Goal: Task Accomplishment & Management: Manage account settings

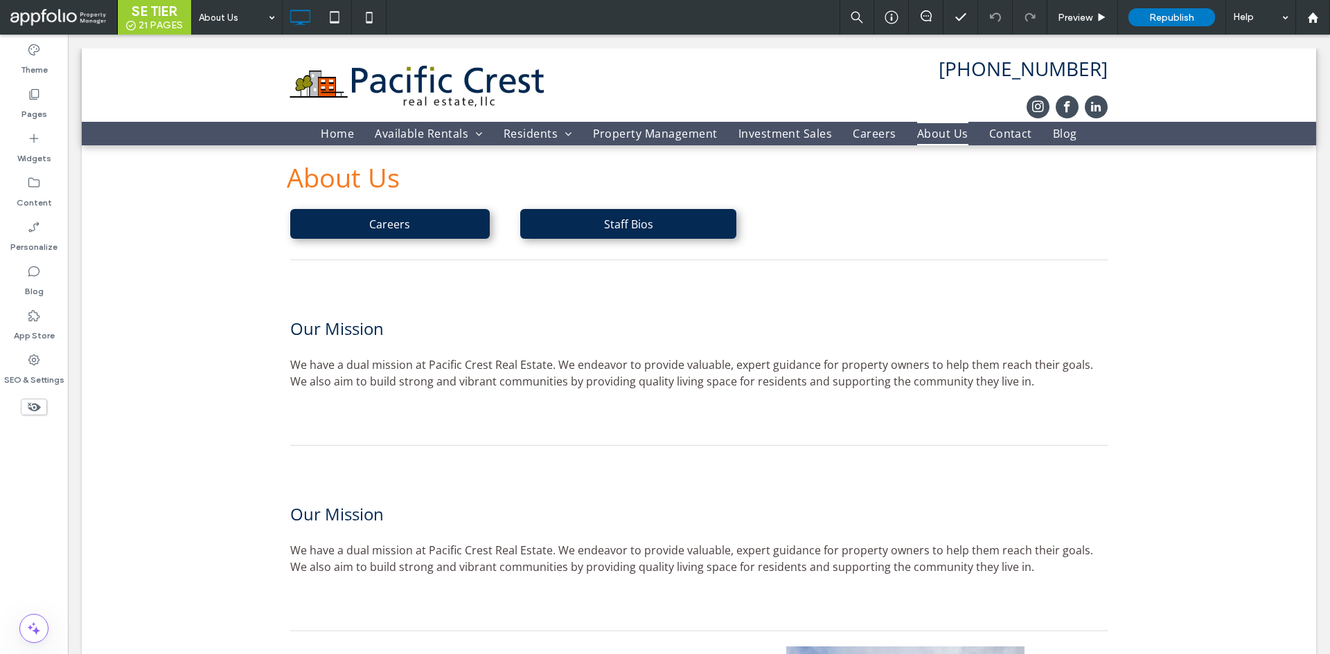
drag, startPoint x: 400, startPoint y: 342, endPoint x: 411, endPoint y: 336, distance: 12.7
click at [400, 341] on p at bounding box center [691, 348] width 803 height 17
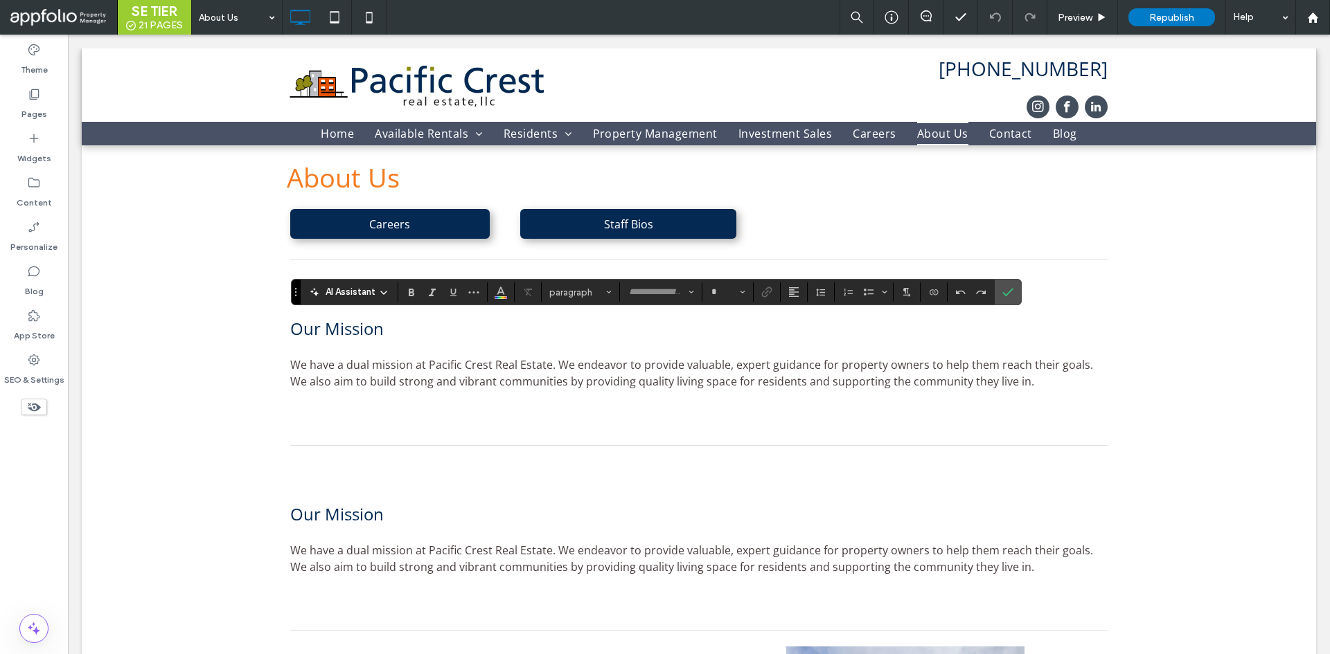
type input "*********"
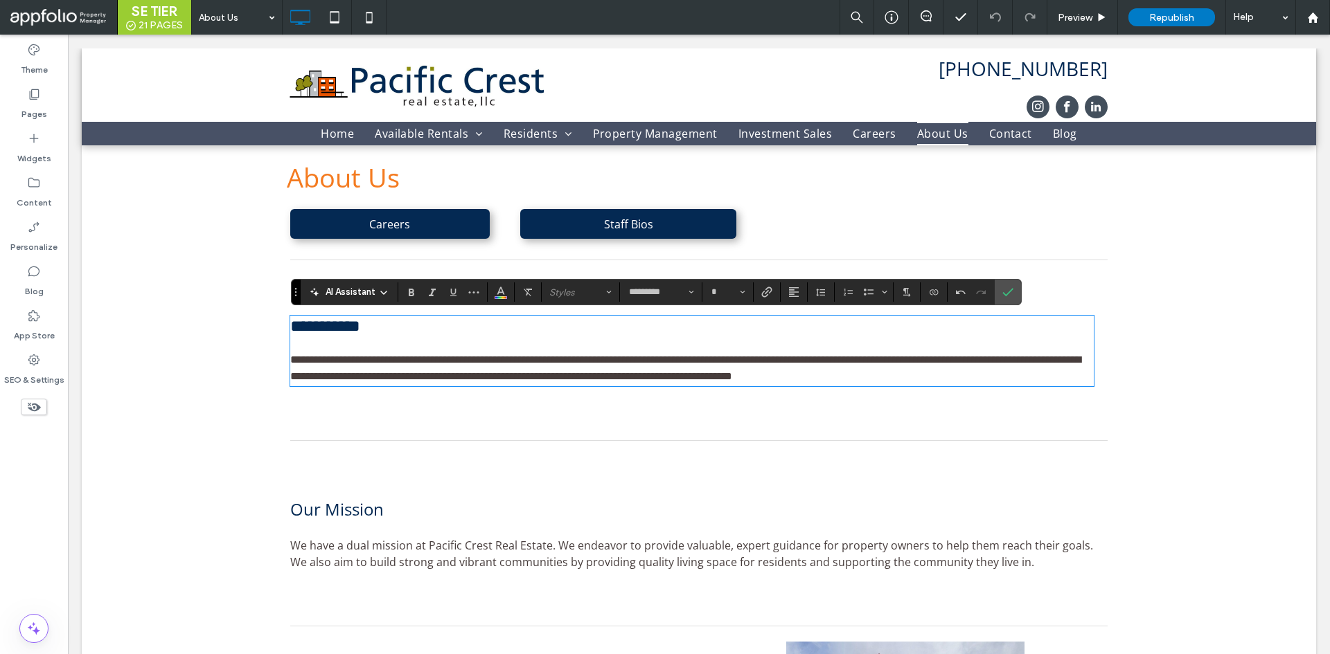
click at [400, 335] on h2 "**********" at bounding box center [691, 326] width 803 height 18
type input "**"
drag, startPoint x: 399, startPoint y: 328, endPoint x: 278, endPoint y: 332, distance: 120.6
click at [283, 332] on div "**********" at bounding box center [698, 555] width 831 height 812
click at [524, 341] on p at bounding box center [691, 343] width 803 height 17
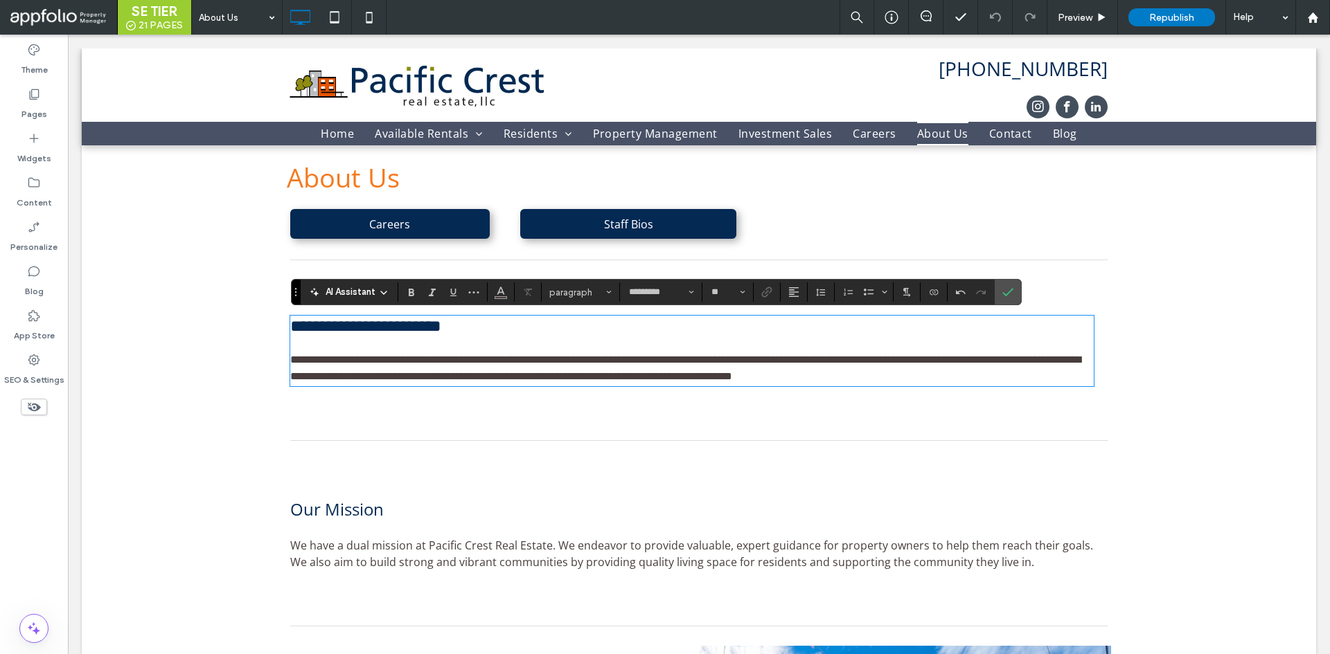
click at [535, 332] on h2 "**********" at bounding box center [691, 326] width 803 height 18
type input "**"
click at [507, 373] on span "**********" at bounding box center [685, 368] width 790 height 27
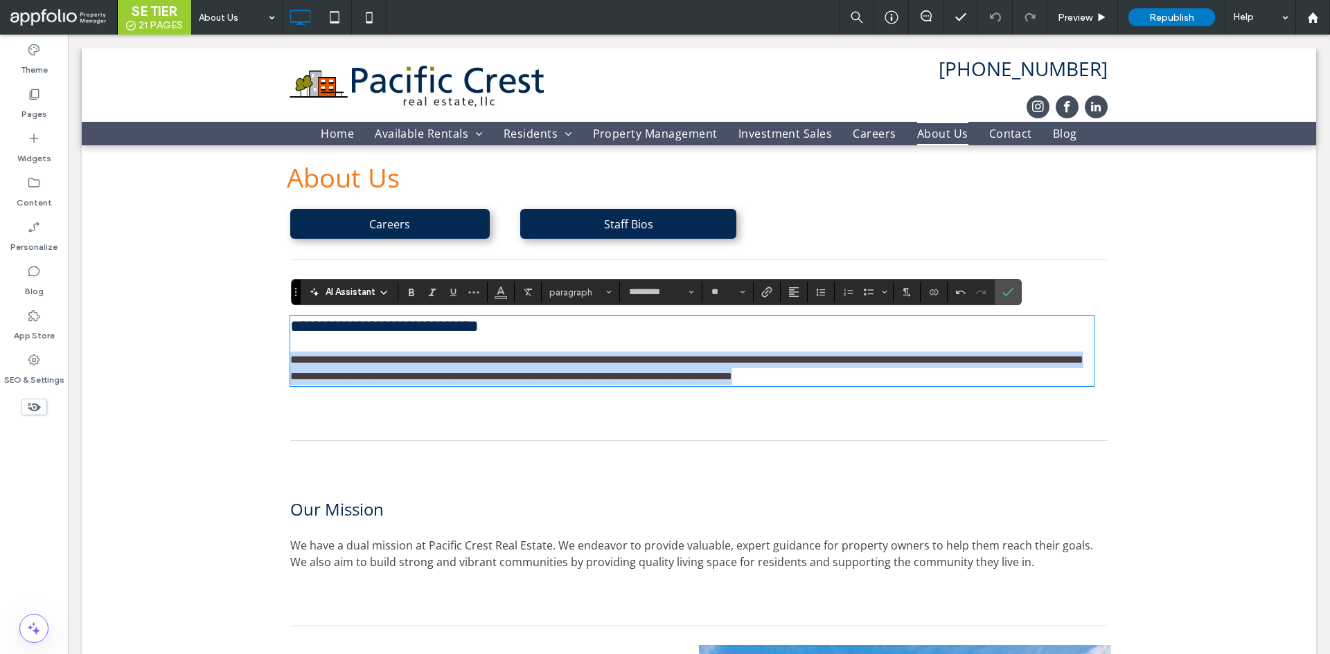
drag, startPoint x: 1042, startPoint y: 380, endPoint x: 249, endPoint y: 368, distance: 792.4
click at [249, 368] on div "**********" at bounding box center [699, 554] width 1234 height 819
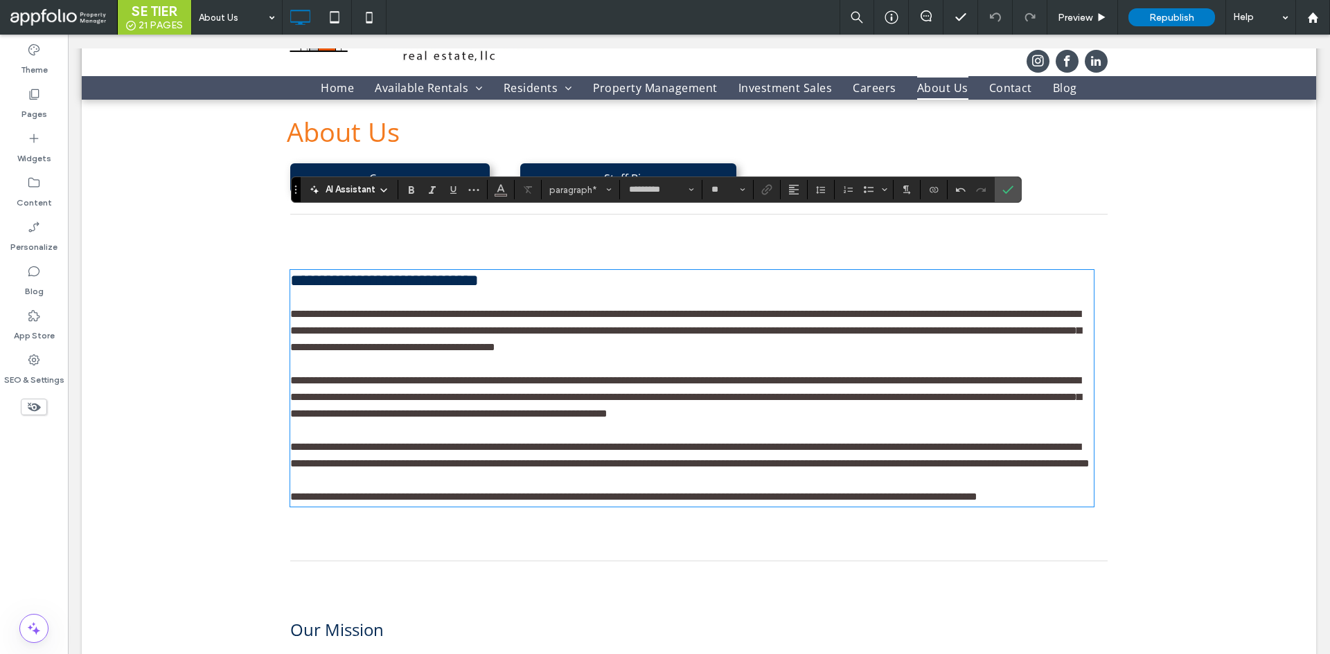
scroll to position [139, 0]
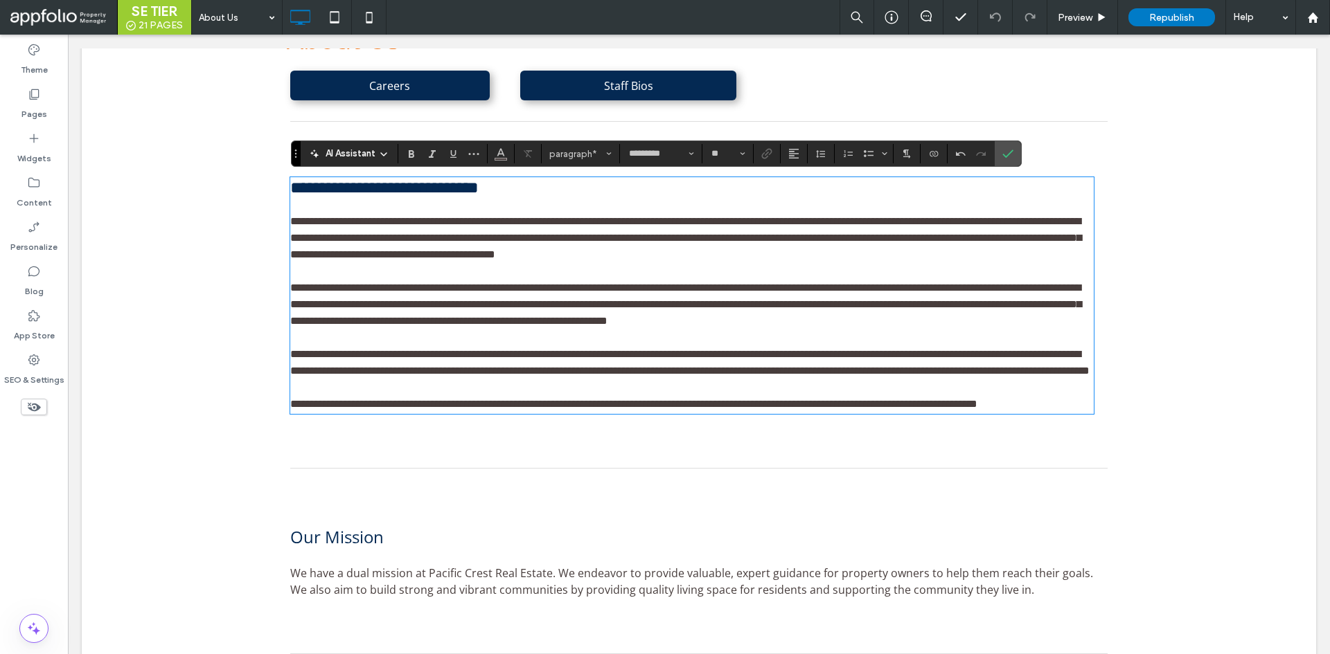
click at [676, 481] on div "Click To Paste" at bounding box center [699, 469] width 824 height 23
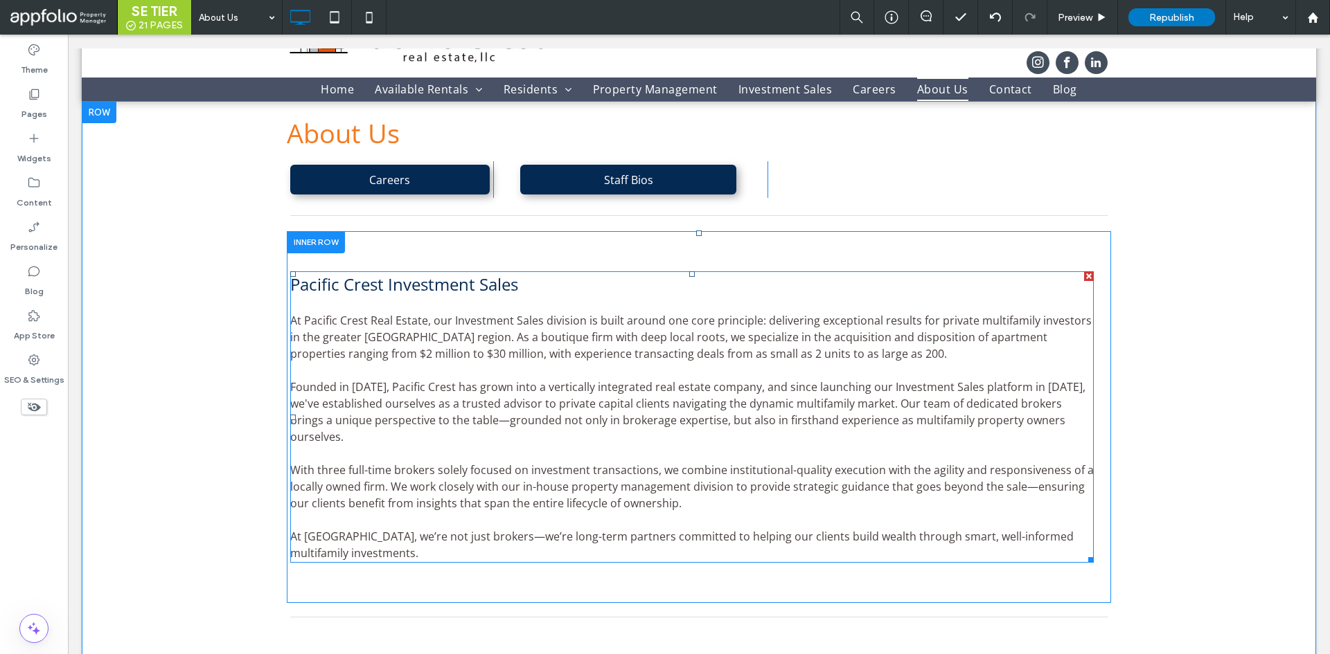
scroll to position [69, 0]
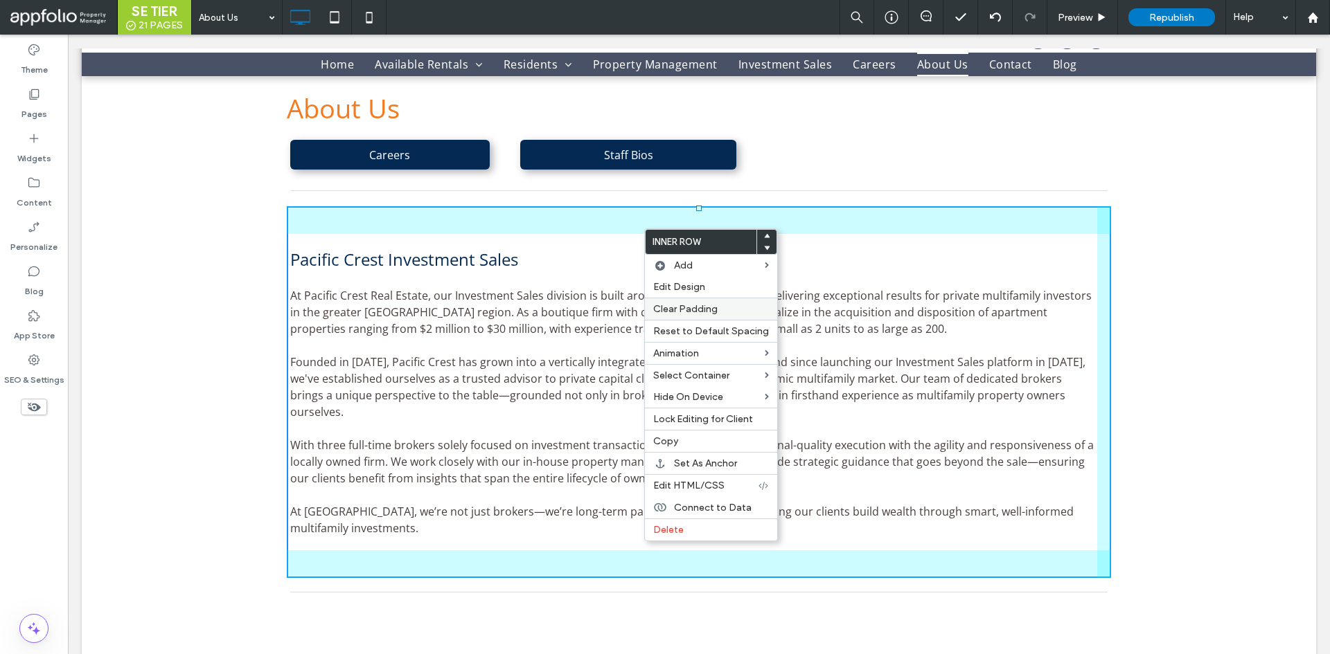
click at [709, 309] on span "Clear Padding" at bounding box center [685, 309] width 64 height 12
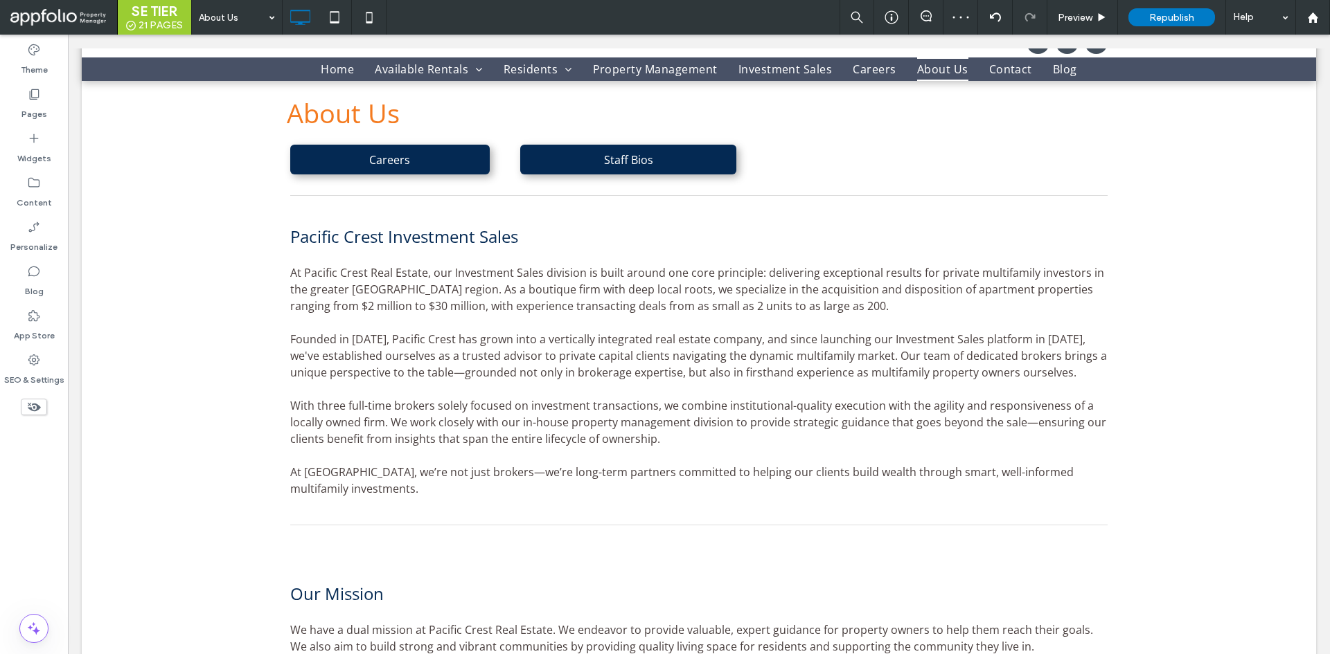
scroll to position [0, 0]
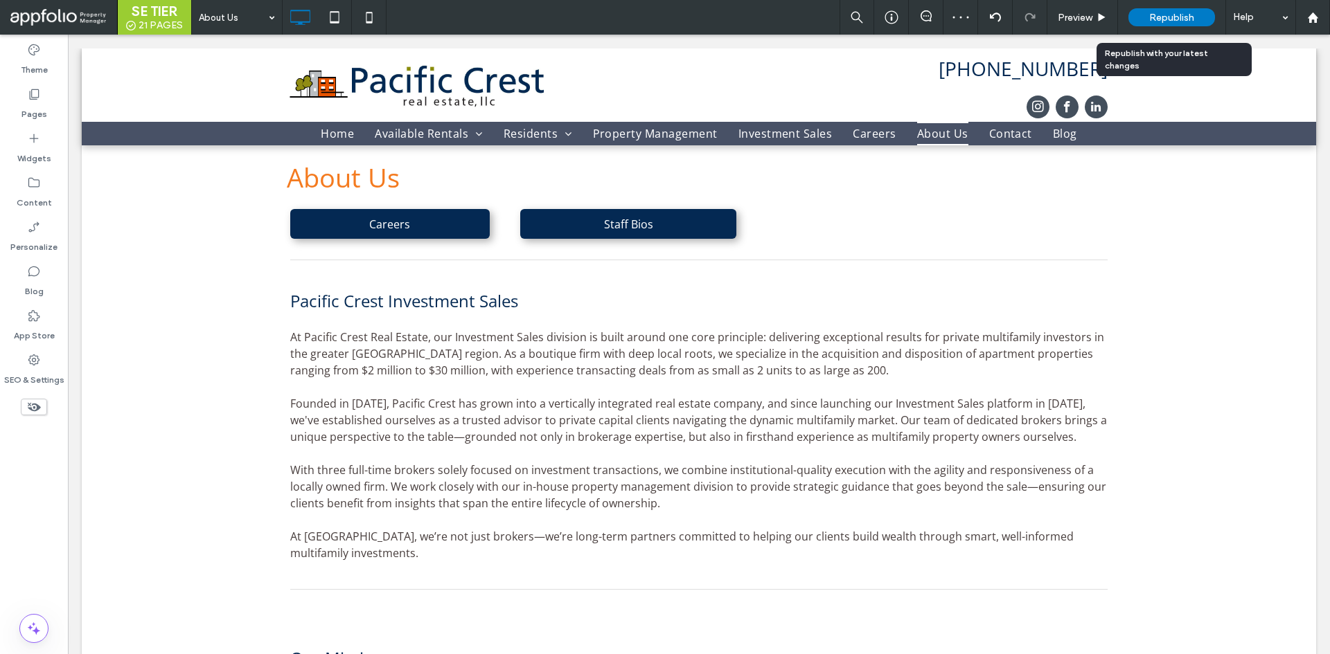
click at [1173, 16] on span "Republish" at bounding box center [1171, 18] width 45 height 12
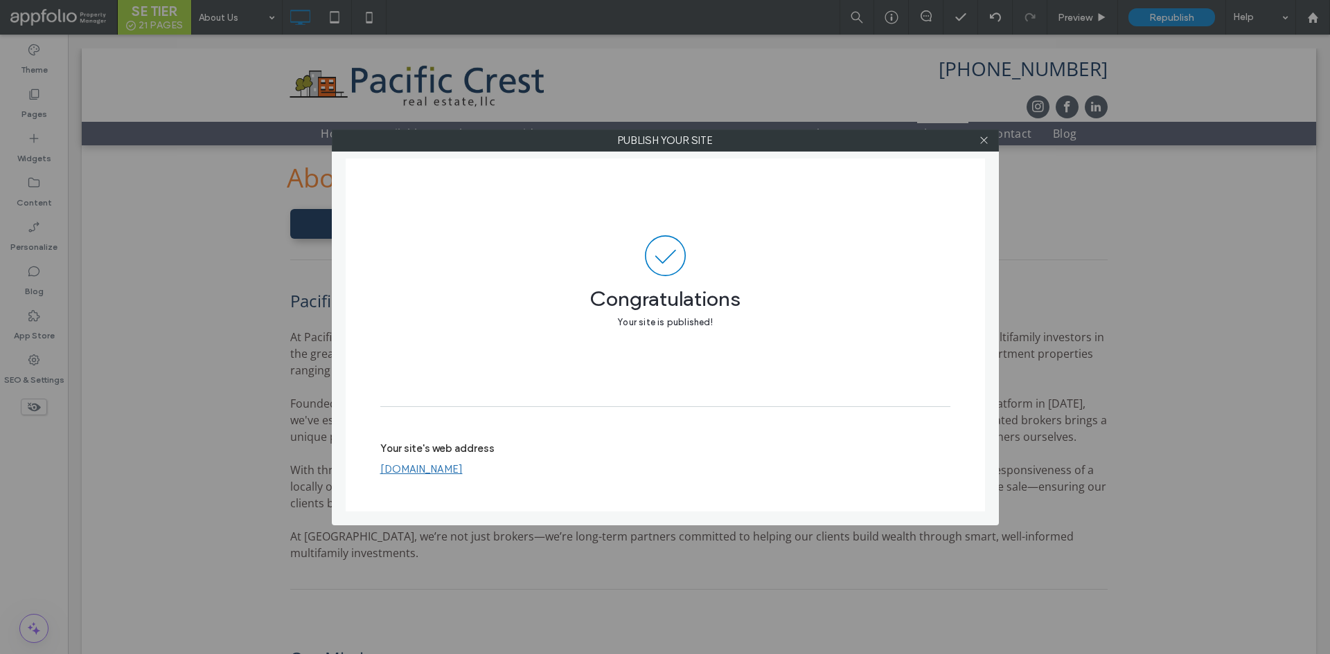
click at [977, 143] on div at bounding box center [984, 140] width 21 height 21
click at [979, 142] on icon at bounding box center [984, 140] width 10 height 10
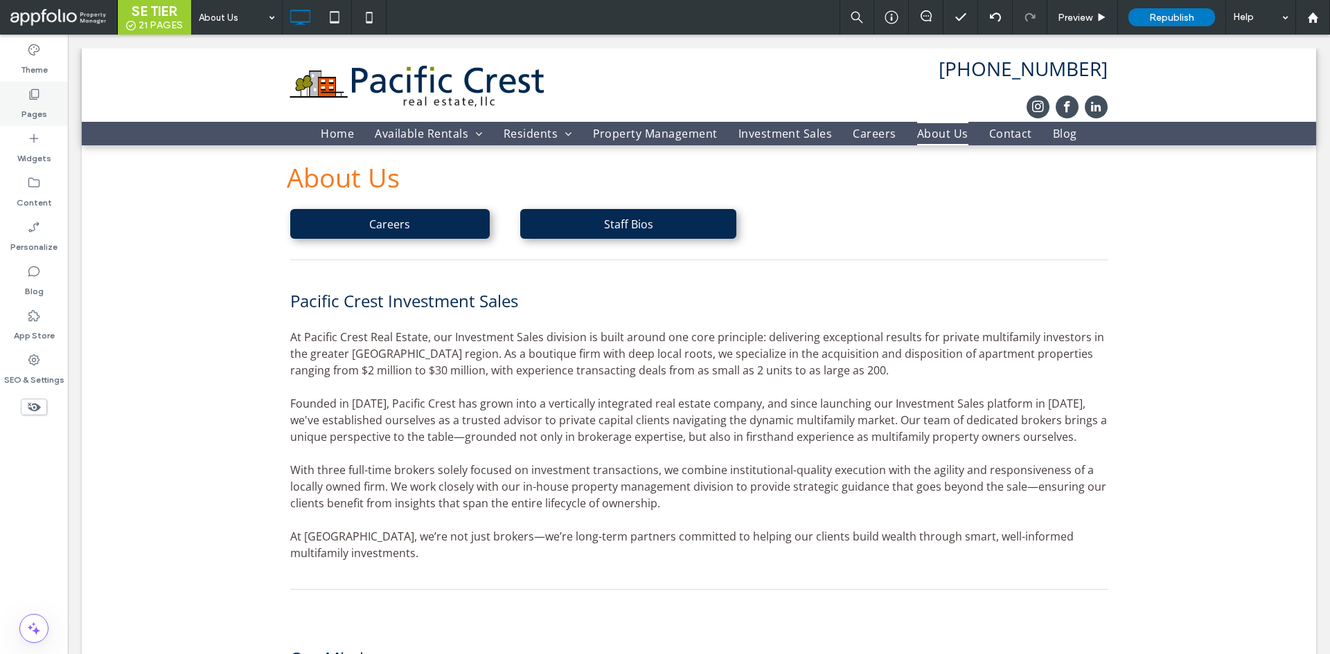
click at [14, 112] on div "Pages" at bounding box center [34, 104] width 68 height 44
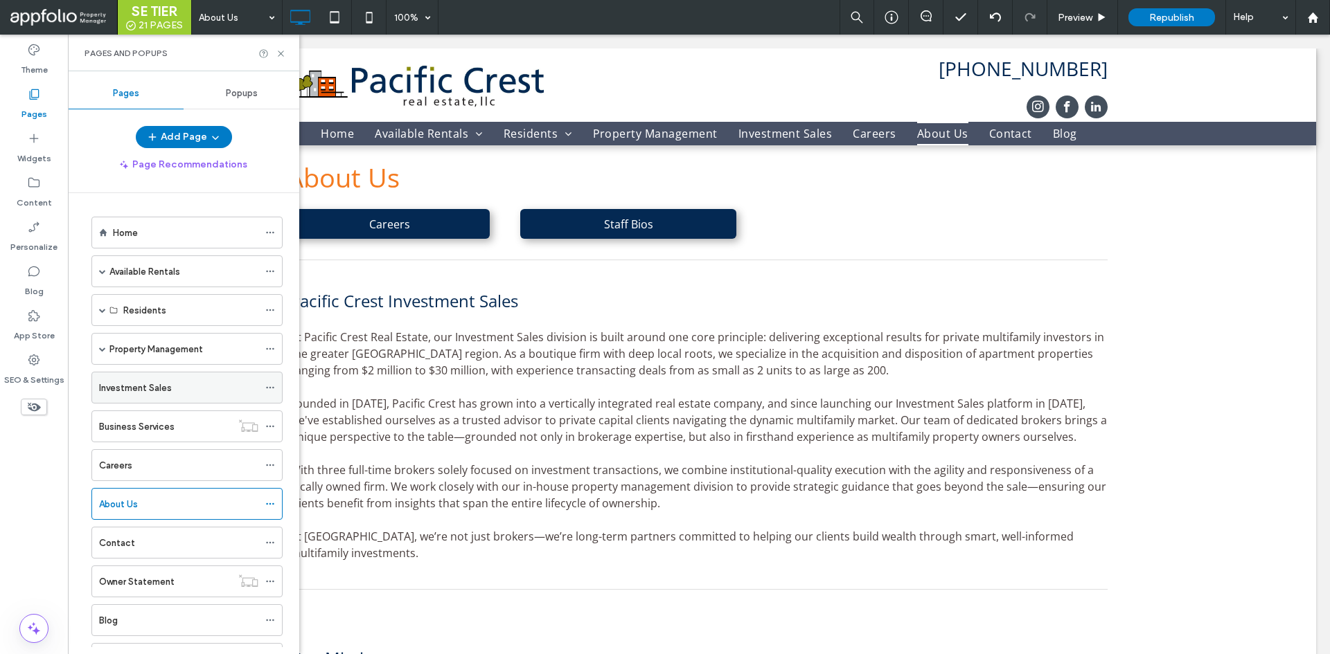
click at [195, 395] on div "Investment Sales" at bounding box center [178, 388] width 159 height 15
click at [283, 56] on use at bounding box center [281, 54] width 6 height 6
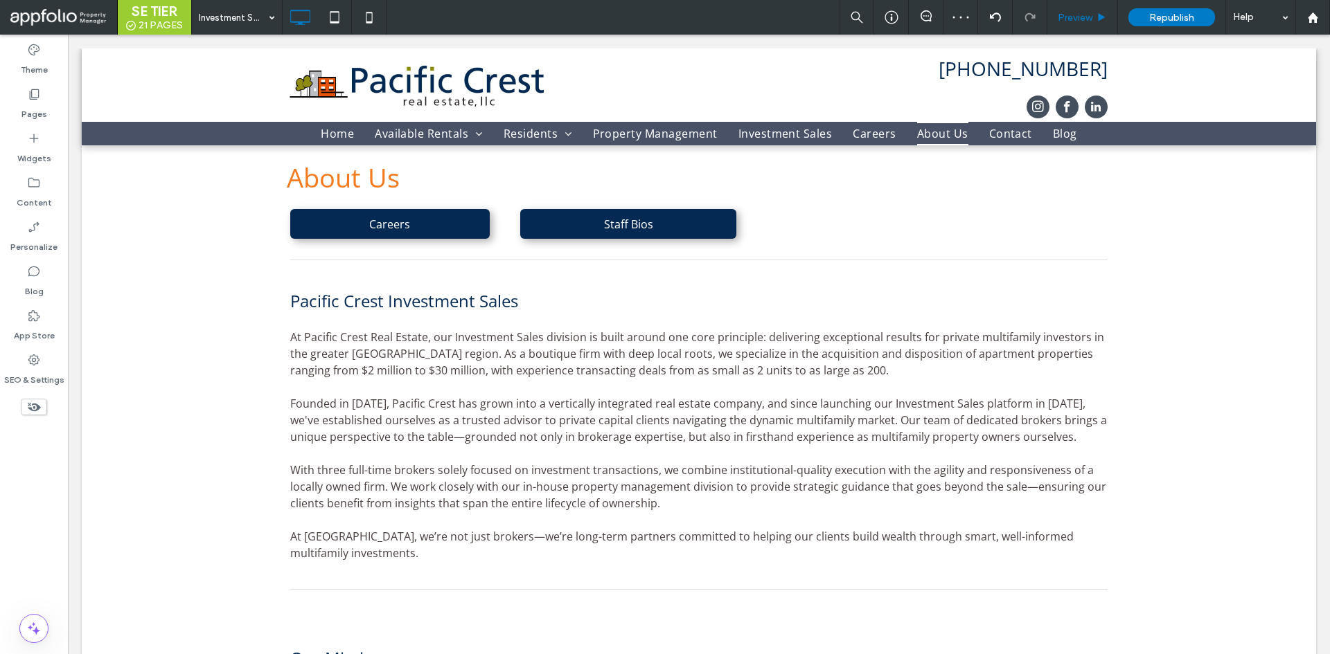
click at [1080, 25] on div "Preview" at bounding box center [1082, 17] width 71 height 35
click at [1089, 8] on div "Preview" at bounding box center [1082, 17] width 71 height 35
click at [1065, 18] on span "Preview" at bounding box center [1075, 18] width 35 height 12
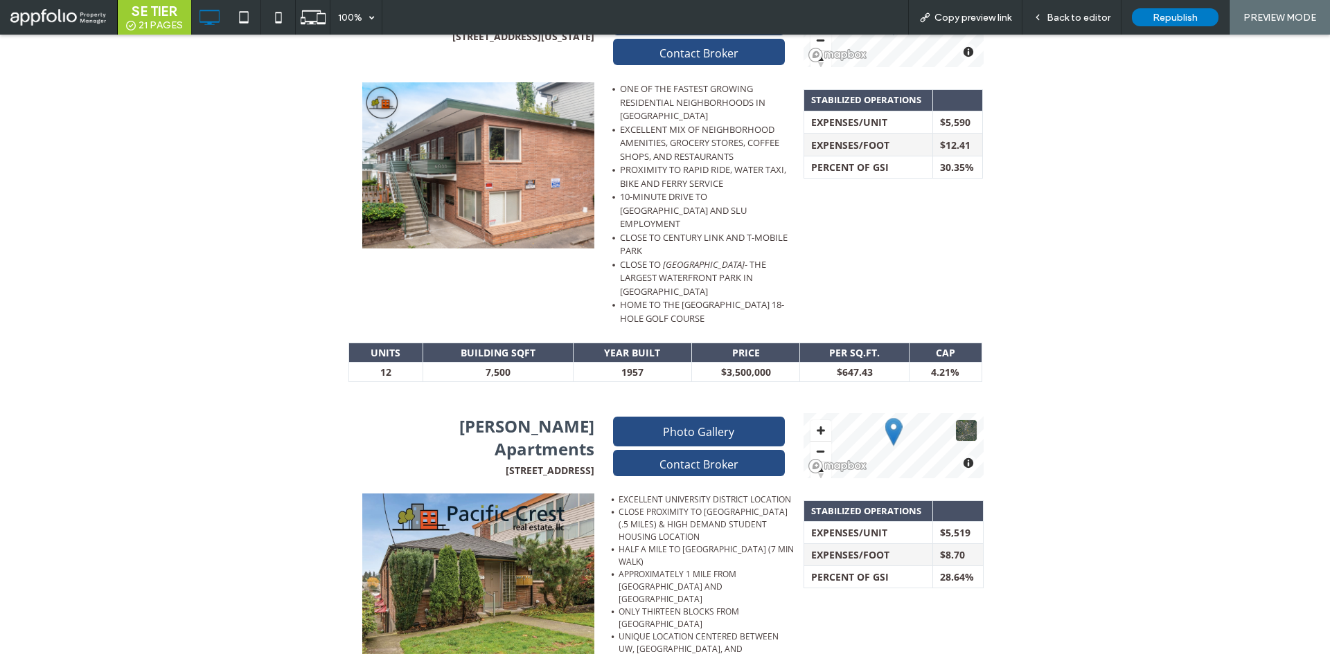
scroll to position [1870, 0]
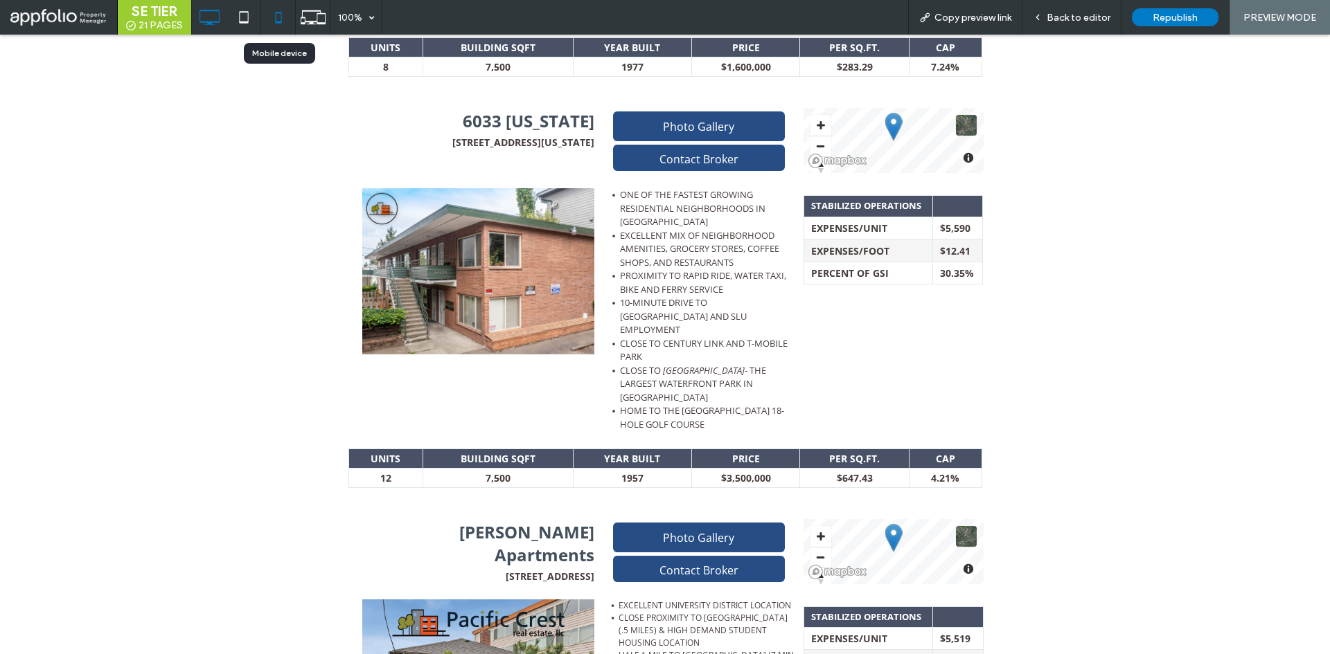
click at [280, 15] on icon at bounding box center [279, 17] width 28 height 28
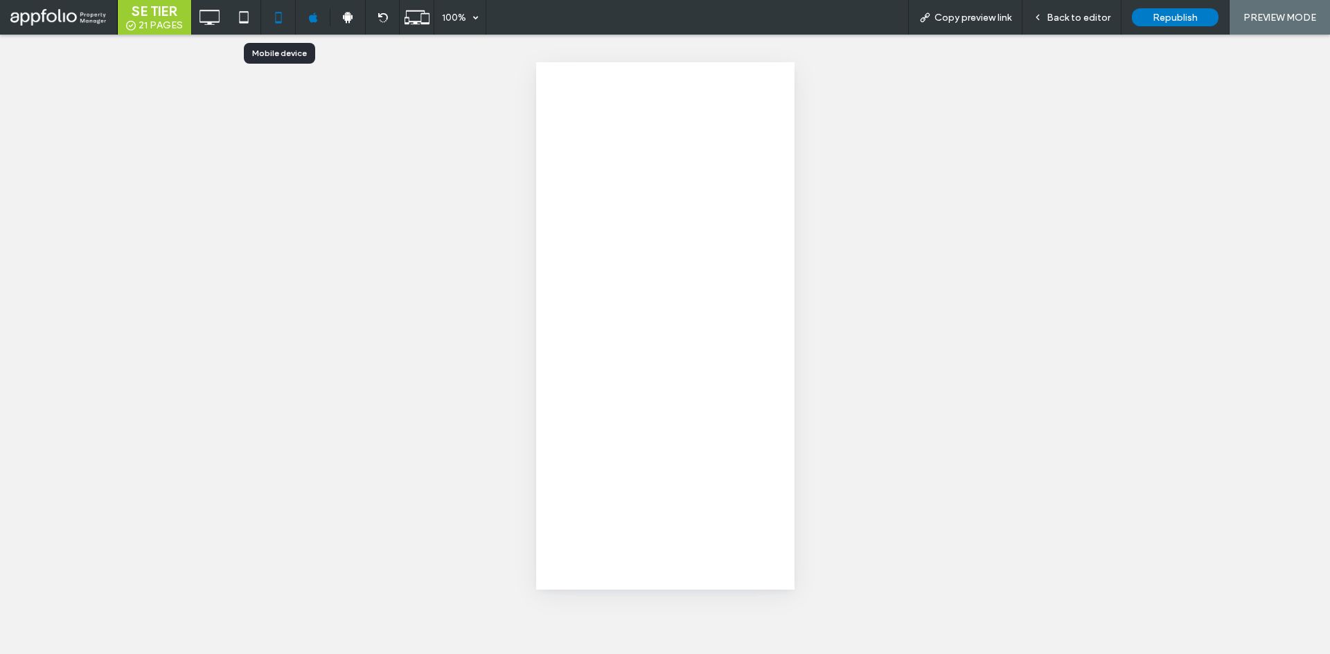
scroll to position [0, 0]
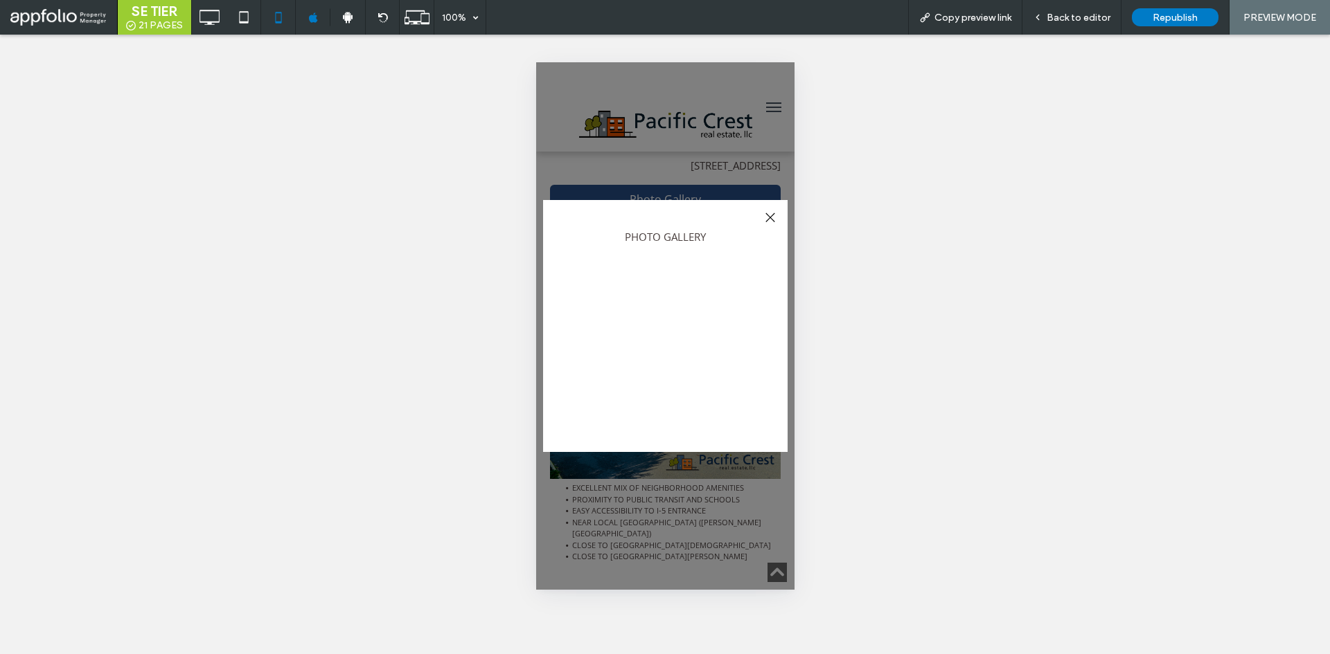
scroll to position [34, 0]
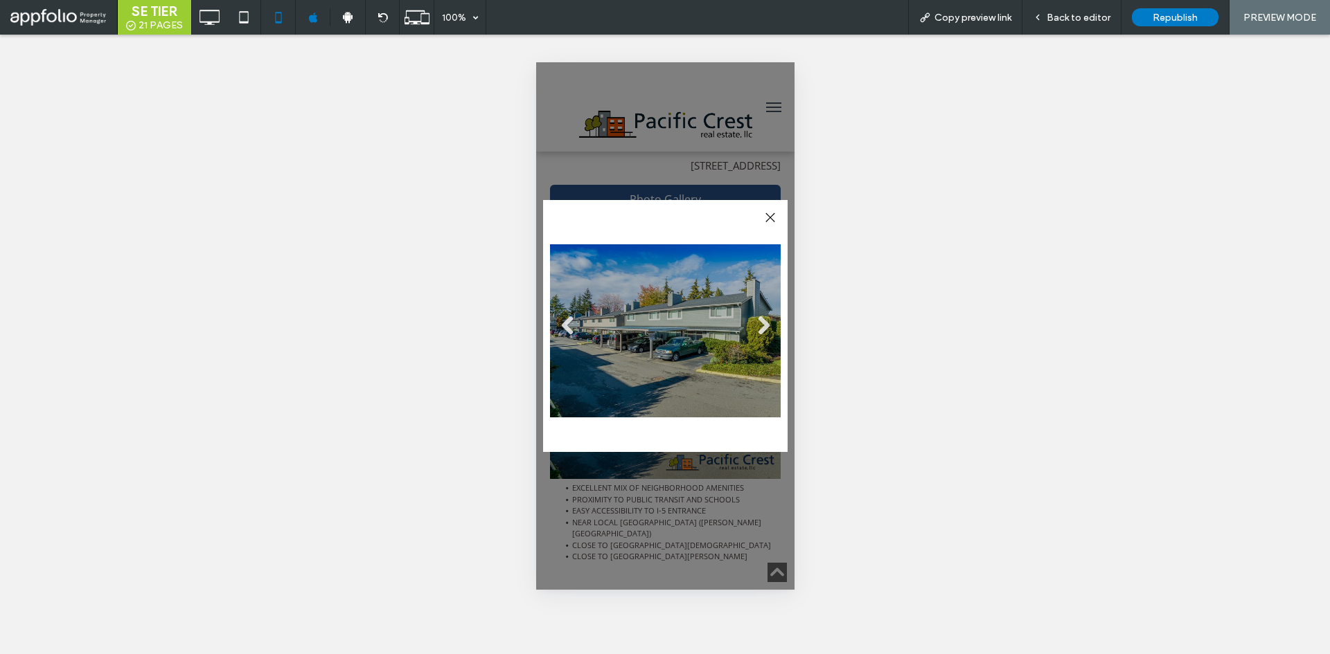
click at [770, 215] on div at bounding box center [769, 217] width 19 height 19
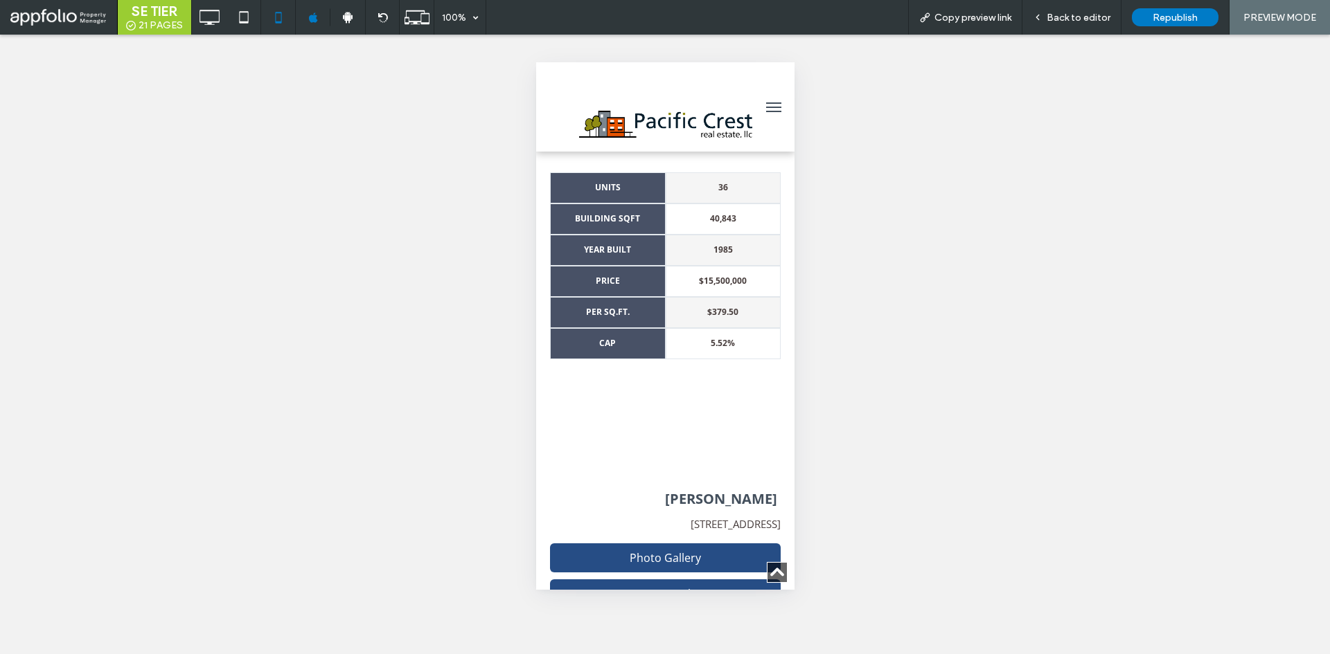
scroll to position [1662, 0]
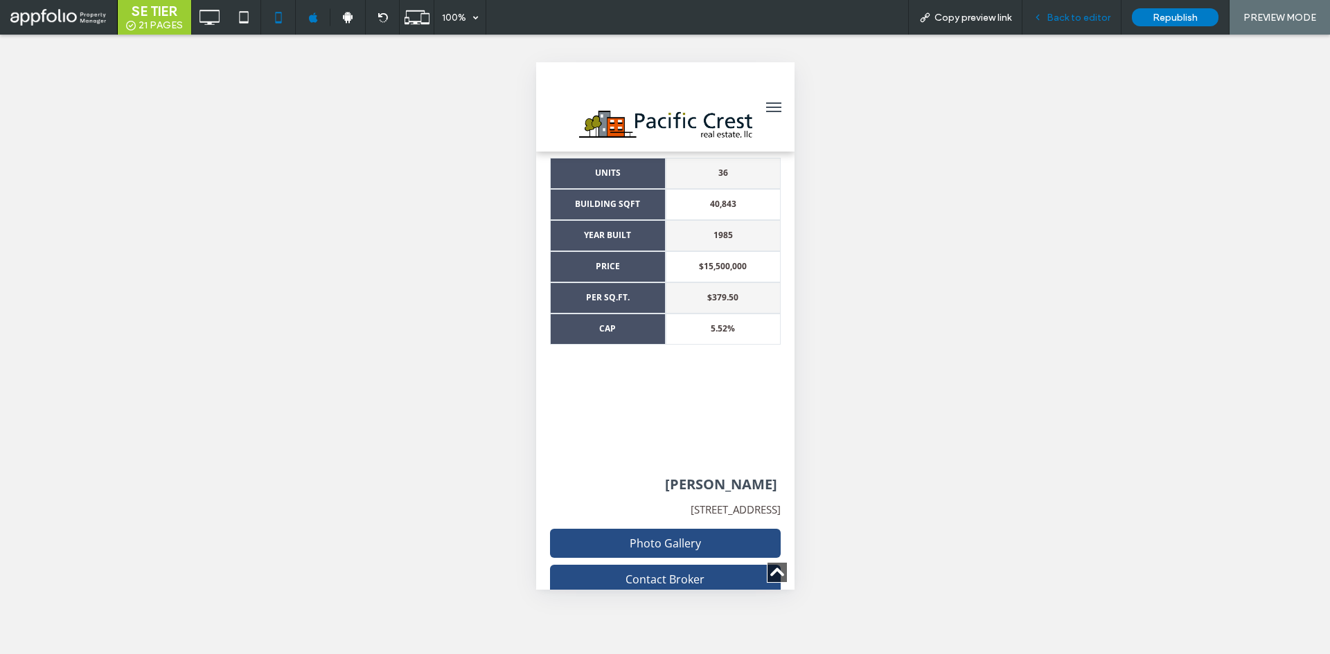
click at [1081, 27] on div "Back to editor" at bounding box center [1071, 17] width 99 height 35
click at [1085, 23] on span "Back to editor" at bounding box center [1078, 18] width 64 height 12
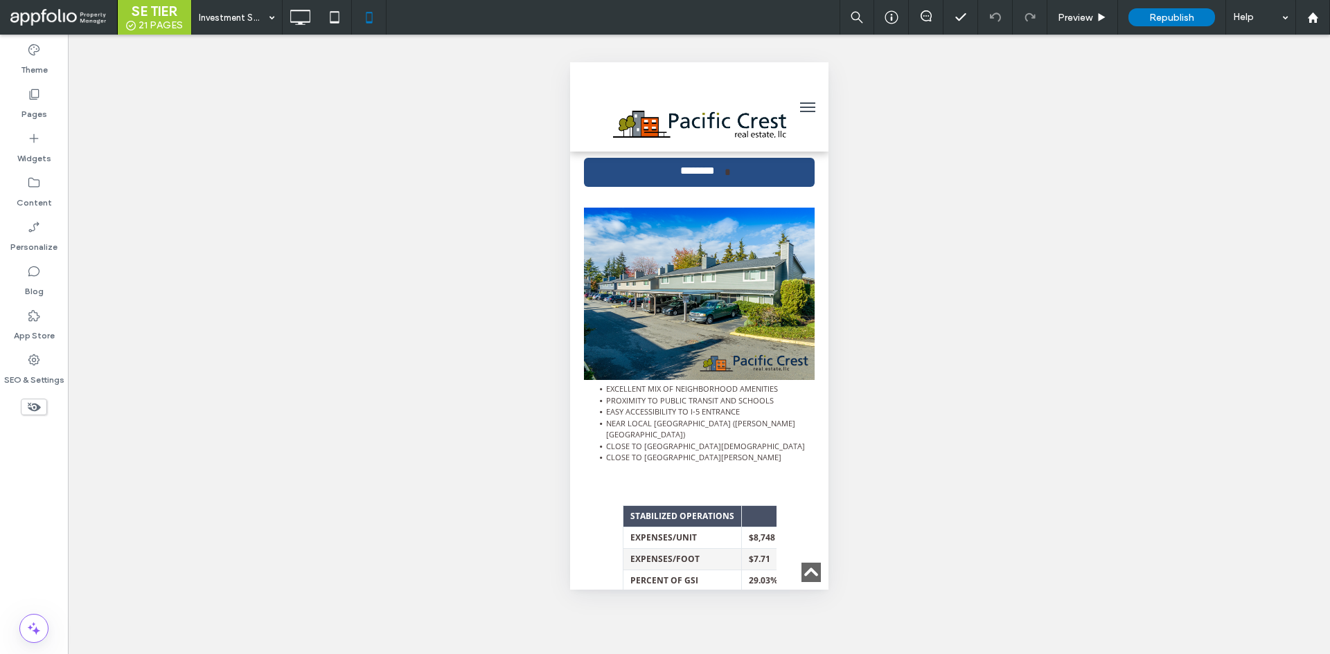
scroll to position [1108, 0]
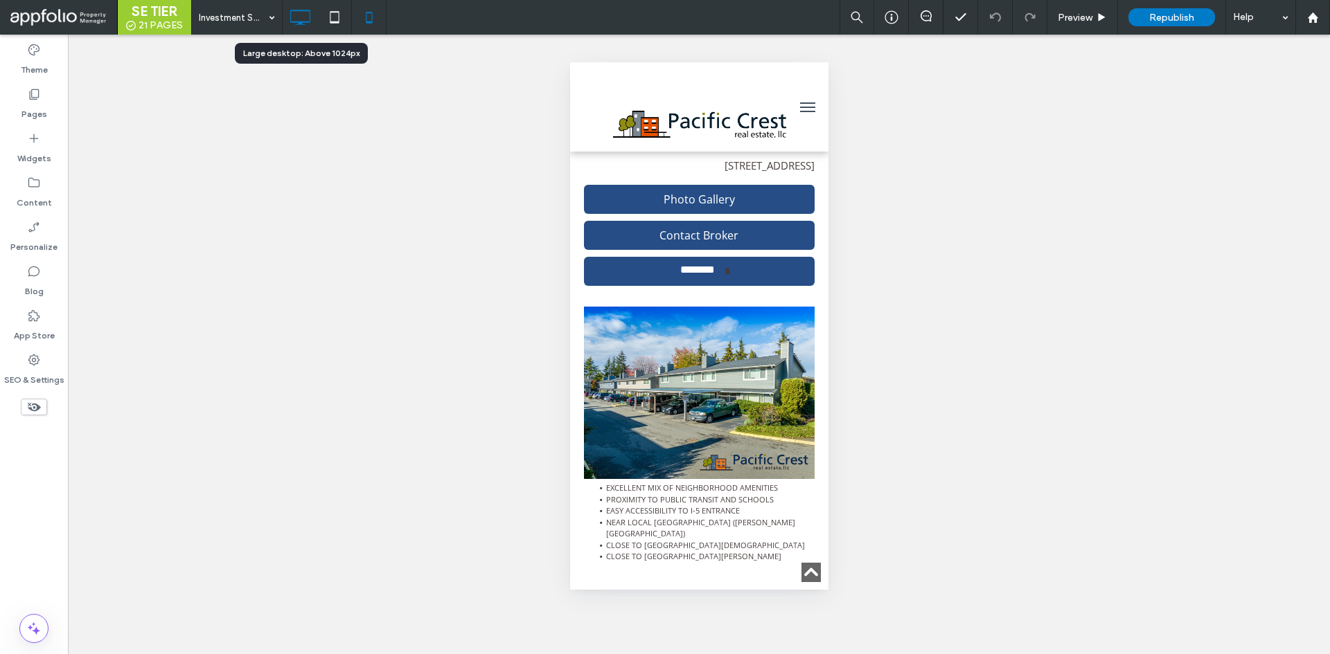
click at [291, 20] on use at bounding box center [301, 17] width 20 height 15
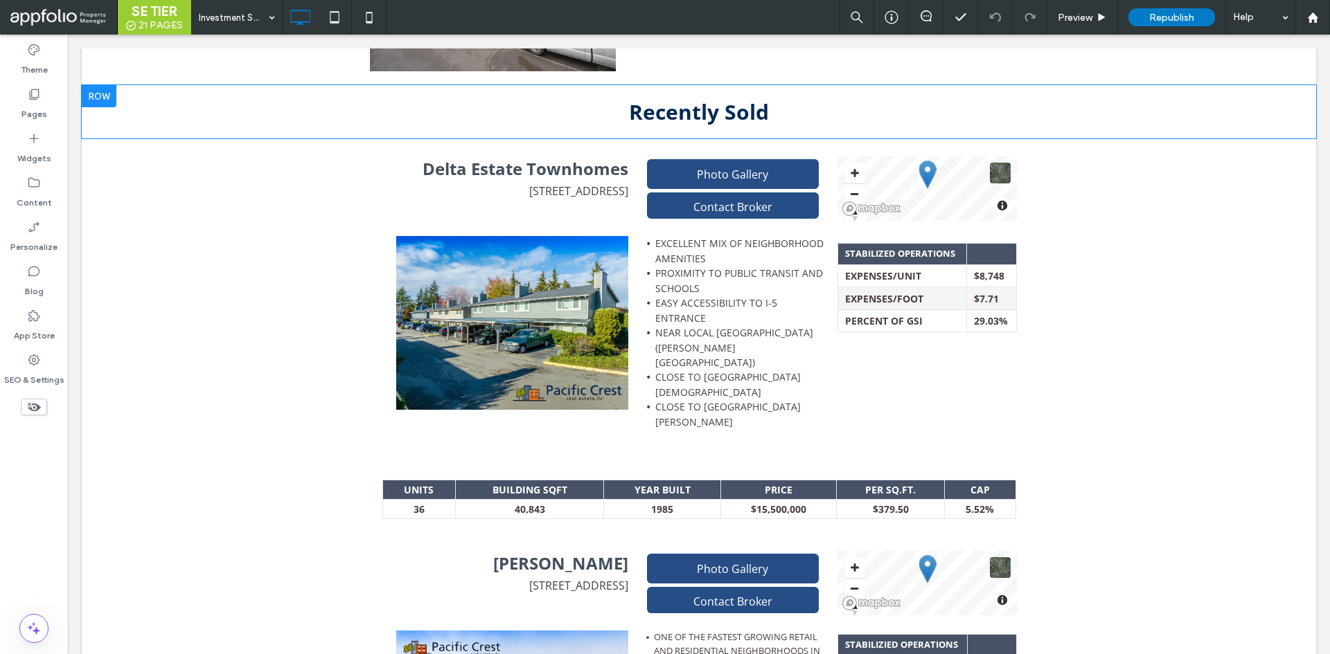
scroll to position [900, 0]
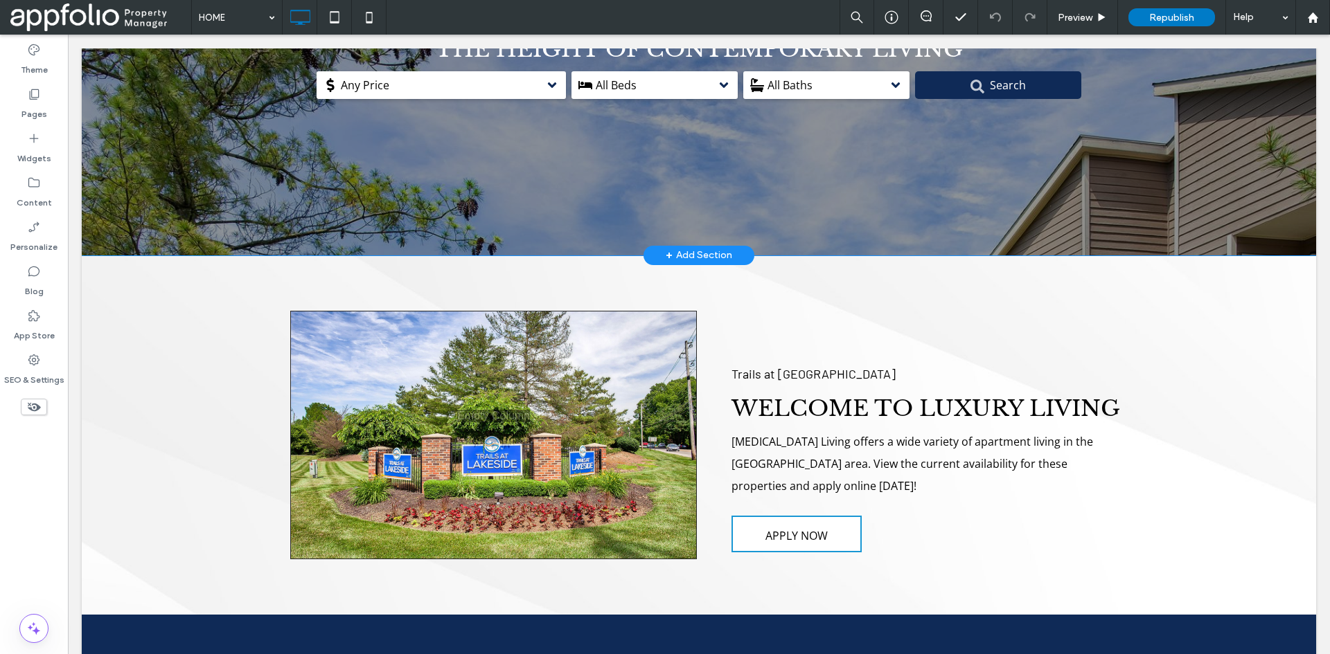
scroll to position [1337, 0]
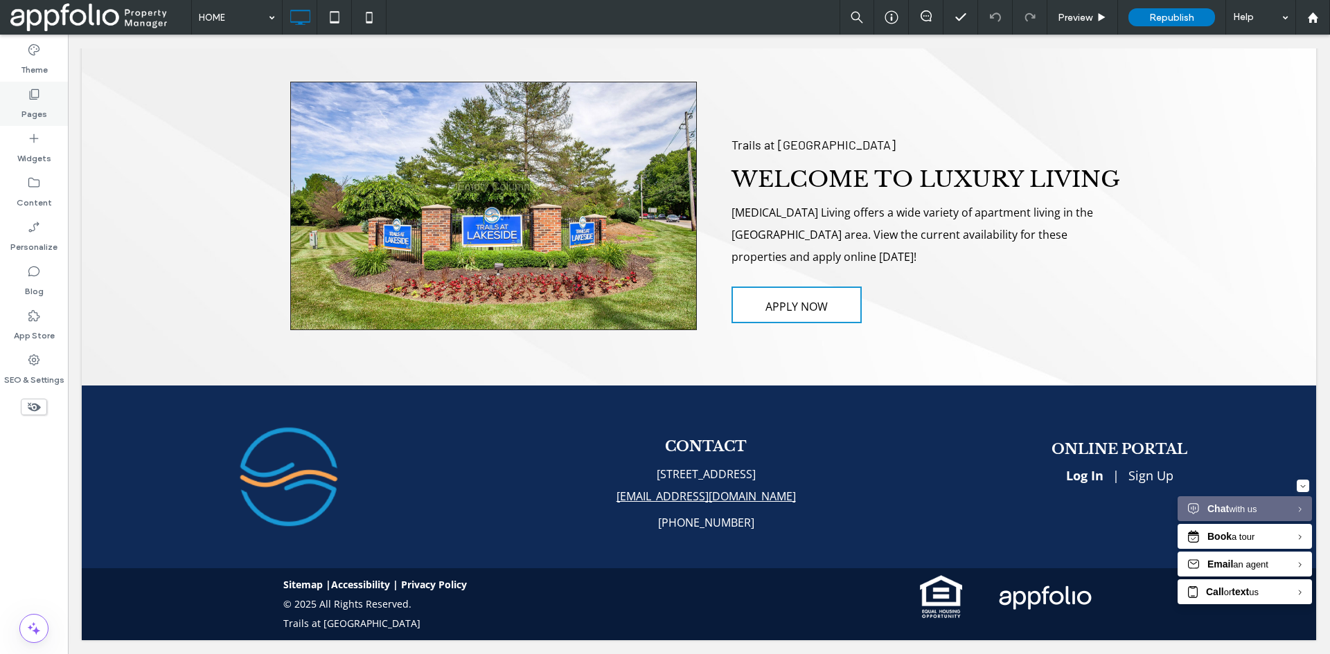
click at [39, 82] on div "Pages" at bounding box center [34, 104] width 68 height 44
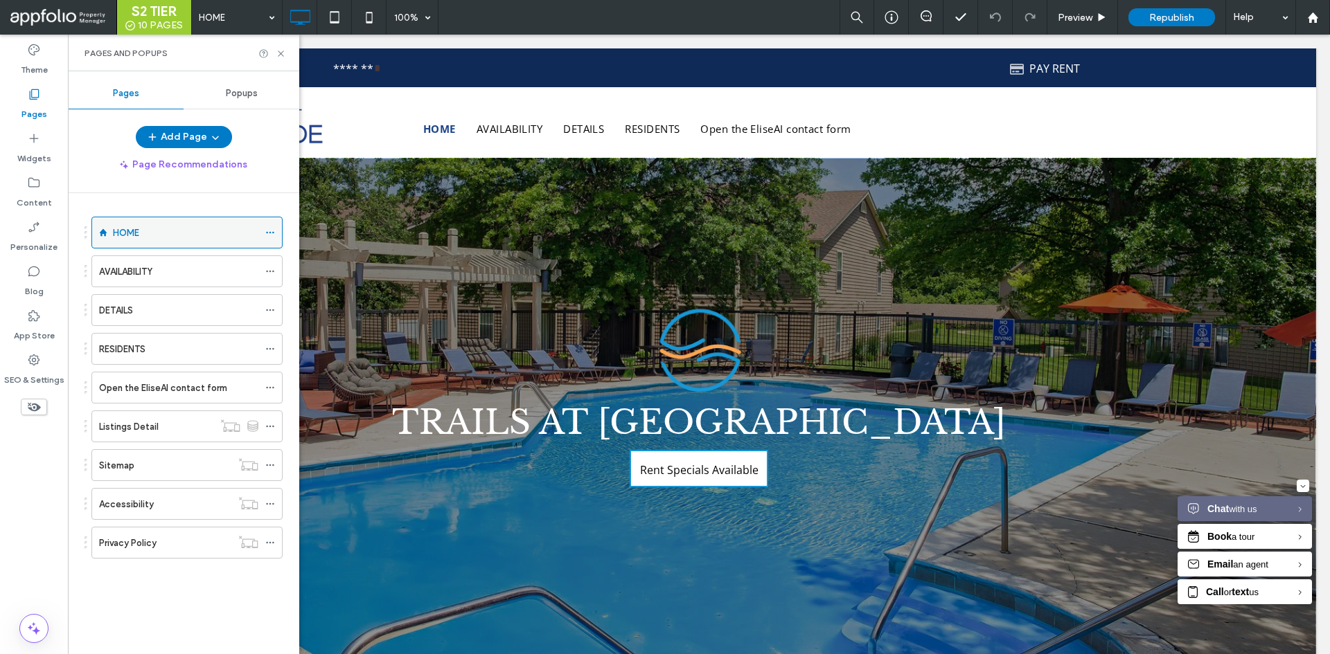
scroll to position [0, 0]
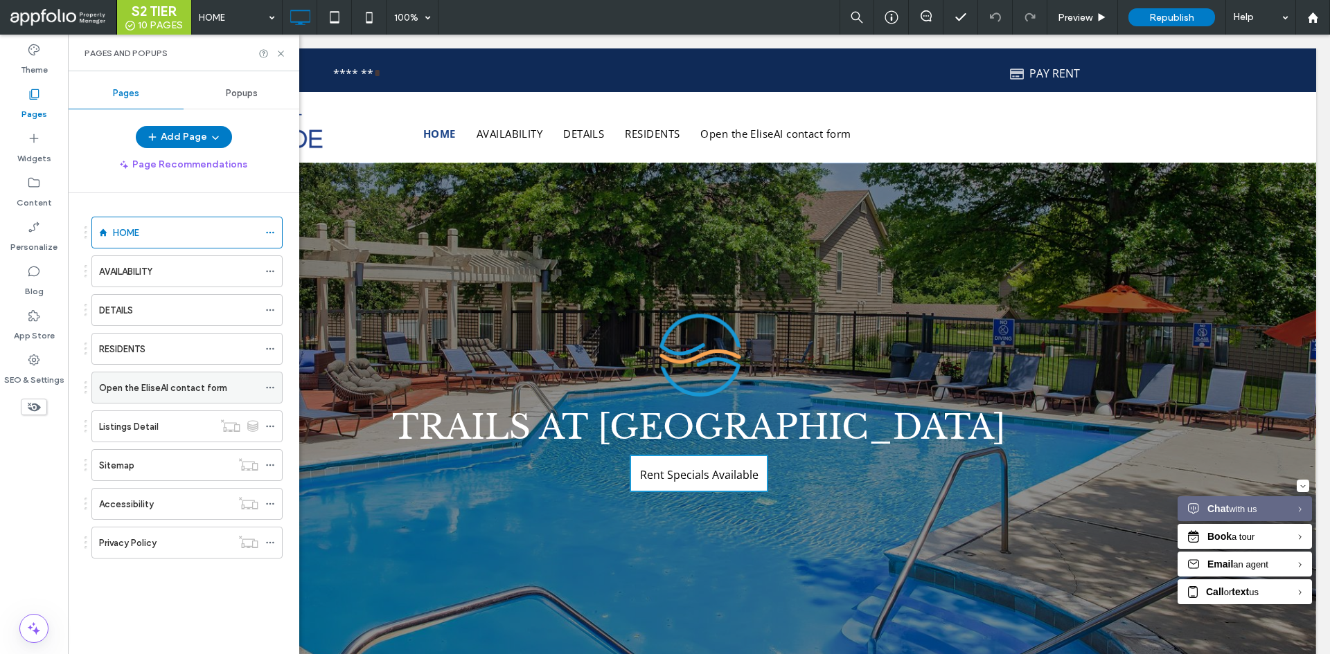
click at [197, 389] on label "Open the EliseAI contact form" at bounding box center [163, 388] width 128 height 24
click at [178, 249] on ol "HOME AVAILABILITY DETAILS RESIDENTS Open the EliseAI contact form Listings Deta…" at bounding box center [178, 388] width 208 height 342
click at [179, 244] on div "HOME" at bounding box center [185, 232] width 145 height 30
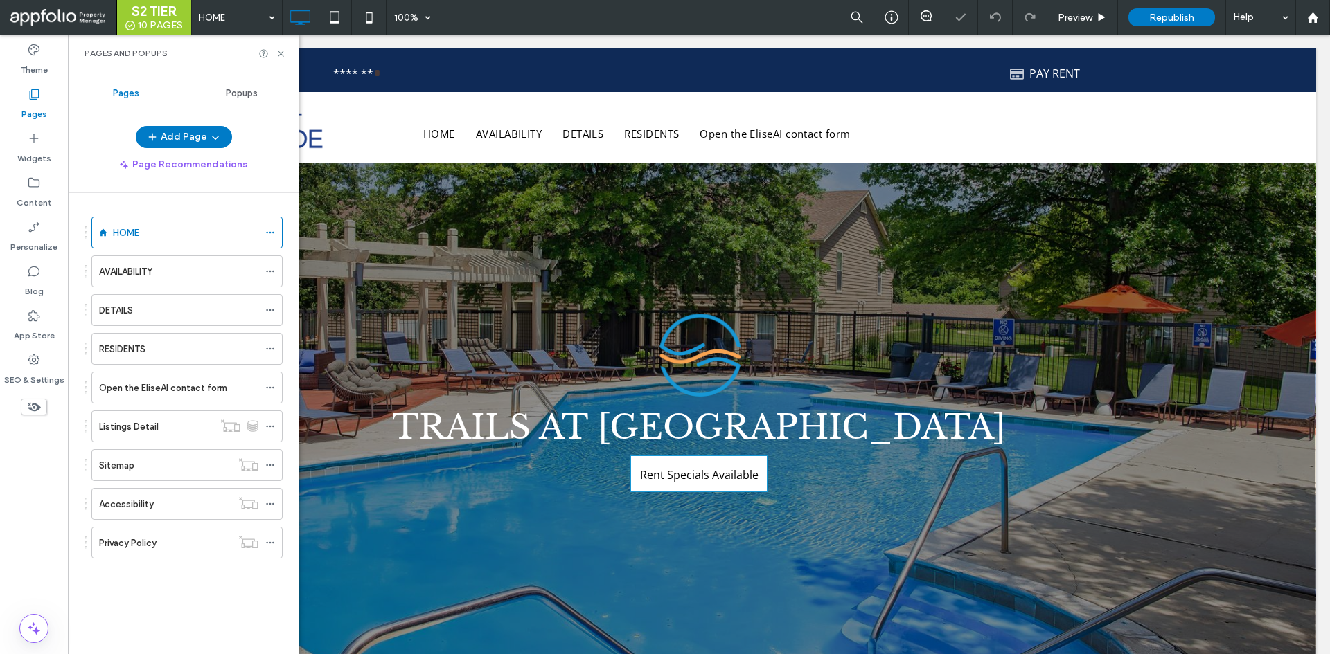
click at [186, 279] on div "AVAILABILITY" at bounding box center [178, 271] width 159 height 30
click at [208, 311] on div "DETAILS" at bounding box center [178, 310] width 159 height 15
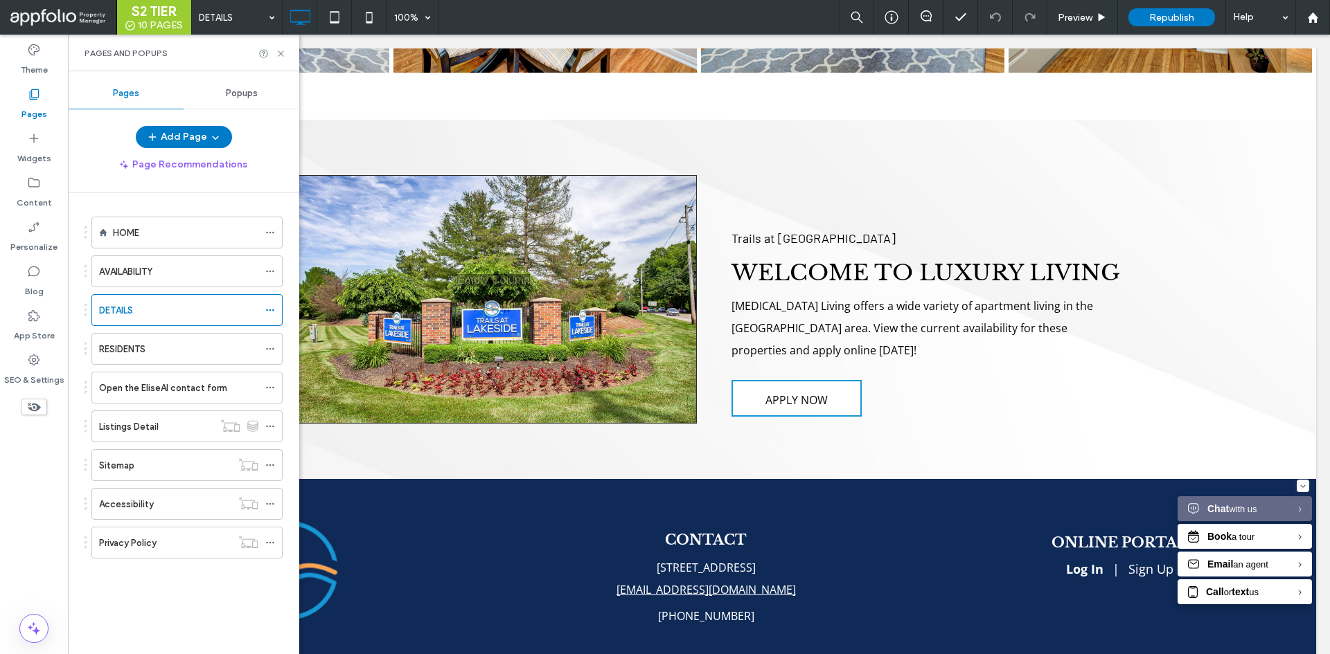
scroll to position [2869, 0]
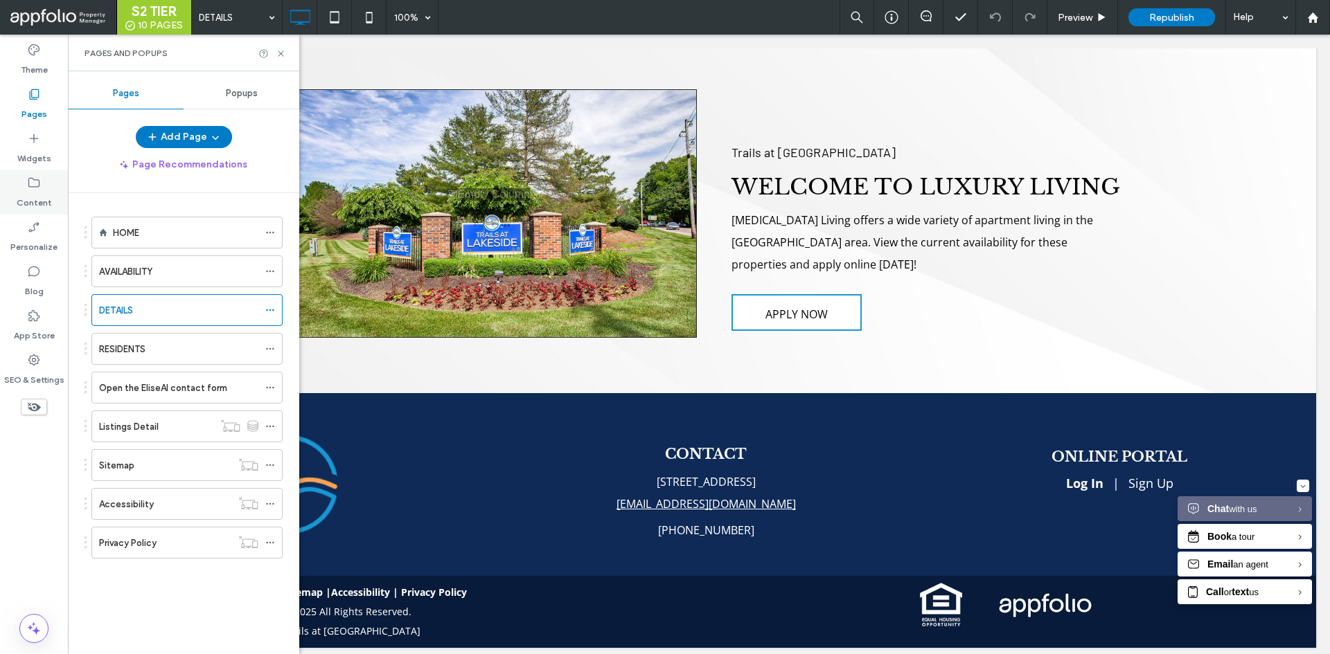
click at [28, 193] on label "Content" at bounding box center [34, 199] width 35 height 19
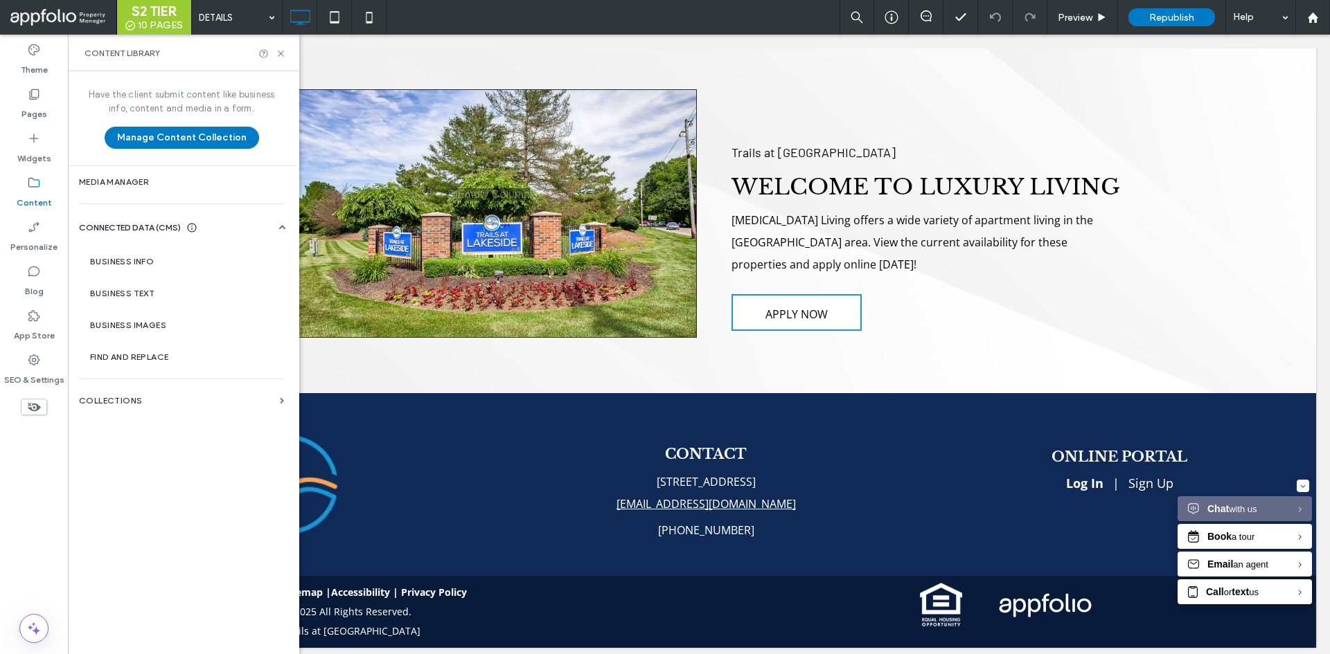
click at [139, 264] on label "AVAILABILITY" at bounding box center [125, 272] width 53 height 24
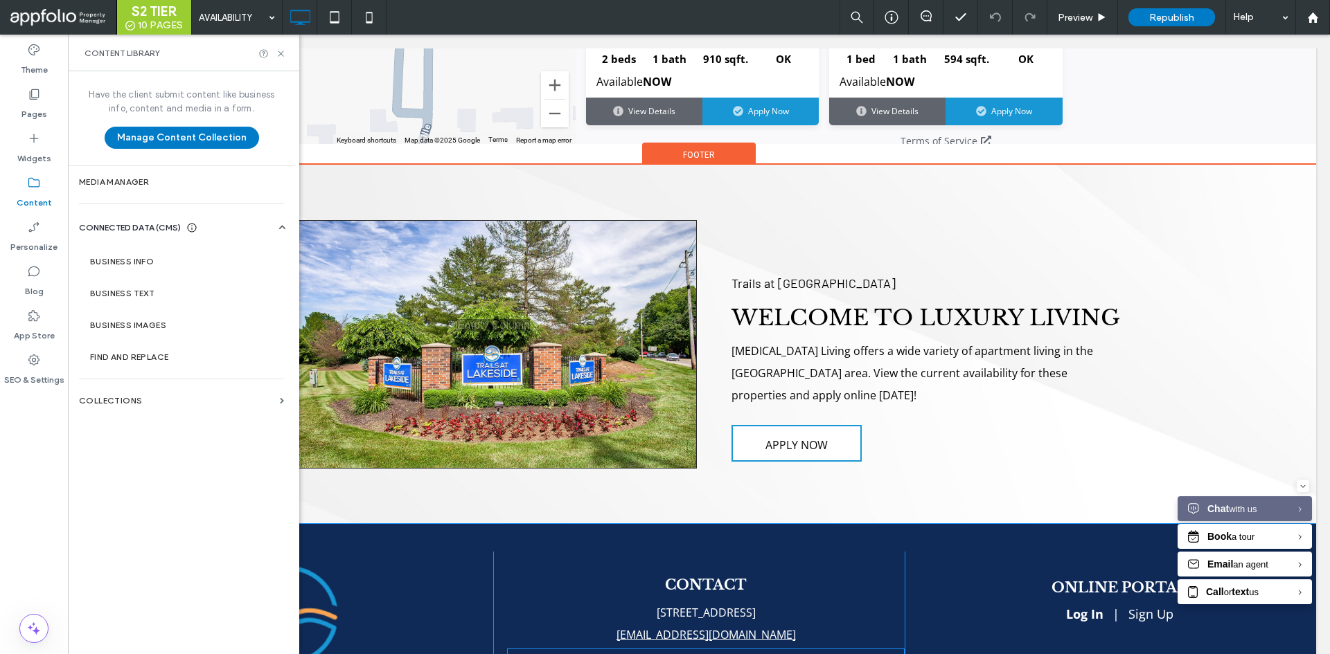
scroll to position [1105, 0]
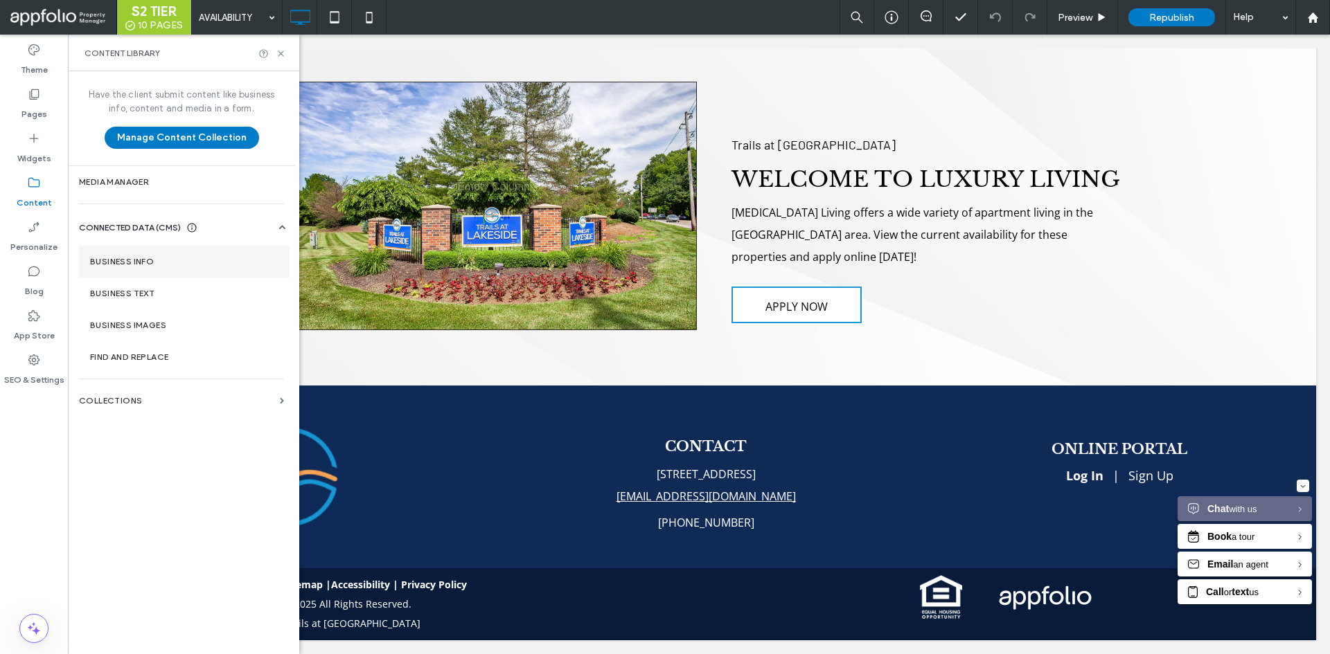
click at [186, 251] on section "Business Info" at bounding box center [184, 262] width 211 height 32
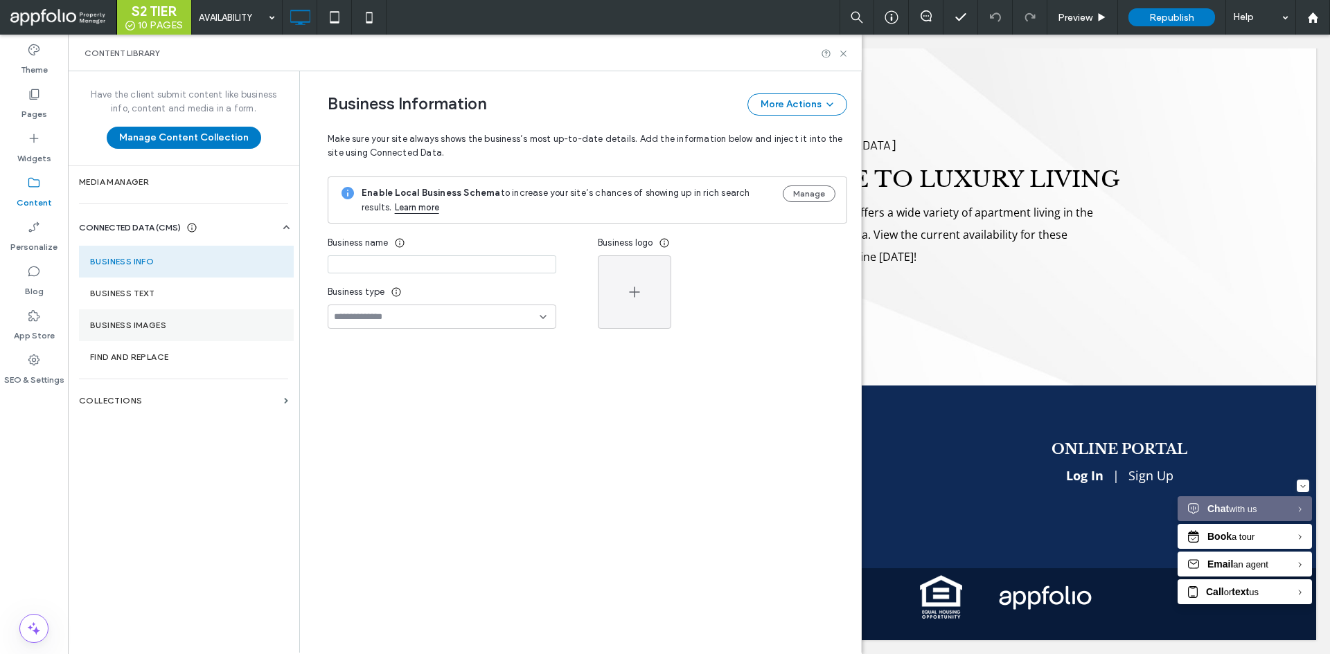
type input "**********"
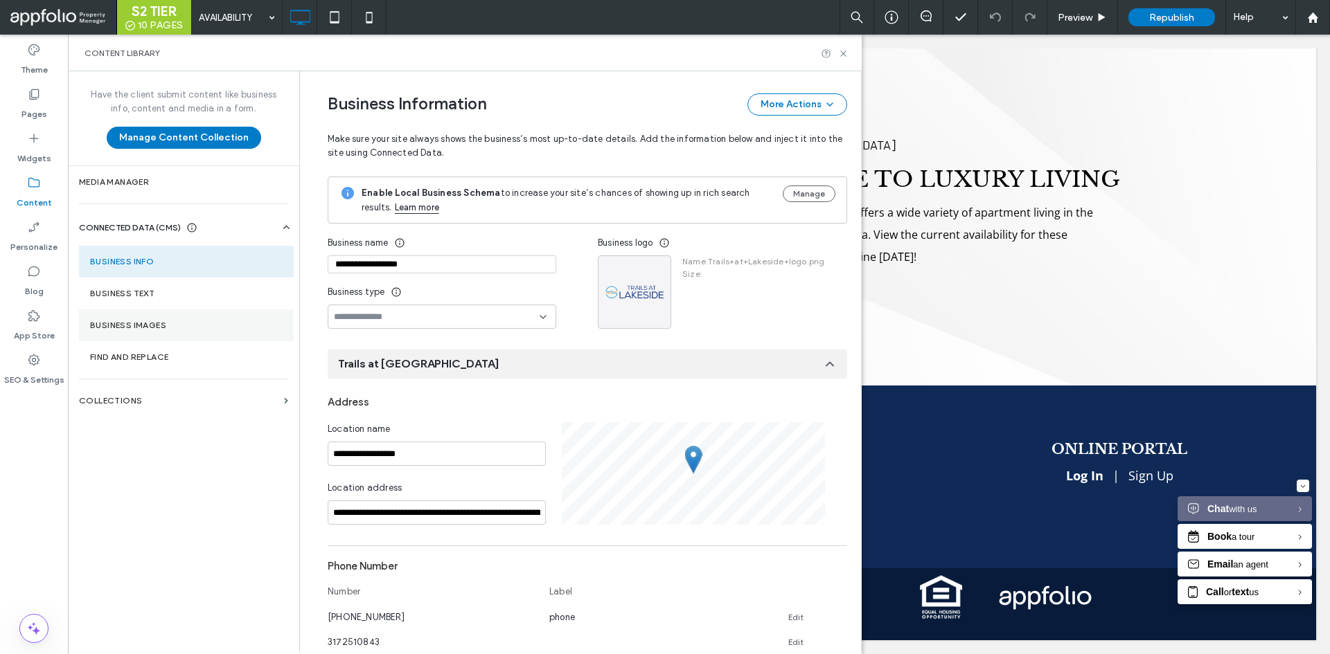
scroll to position [114, 0]
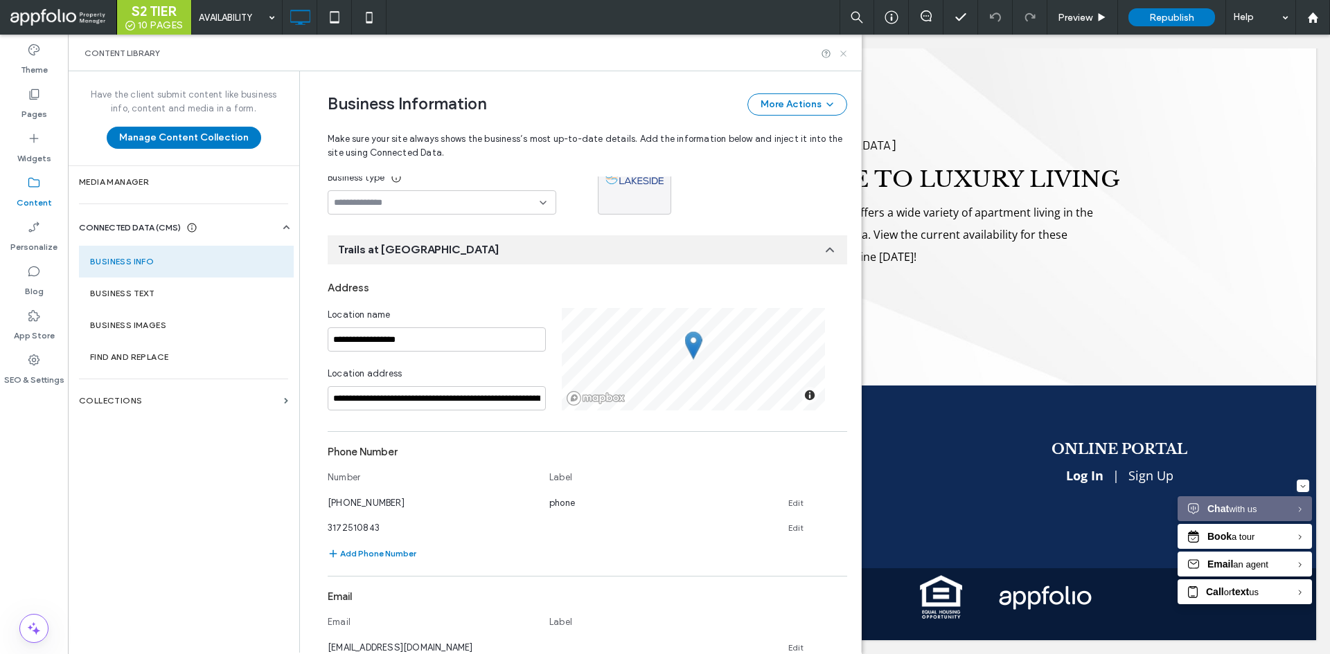
click at [843, 56] on icon at bounding box center [843, 53] width 10 height 10
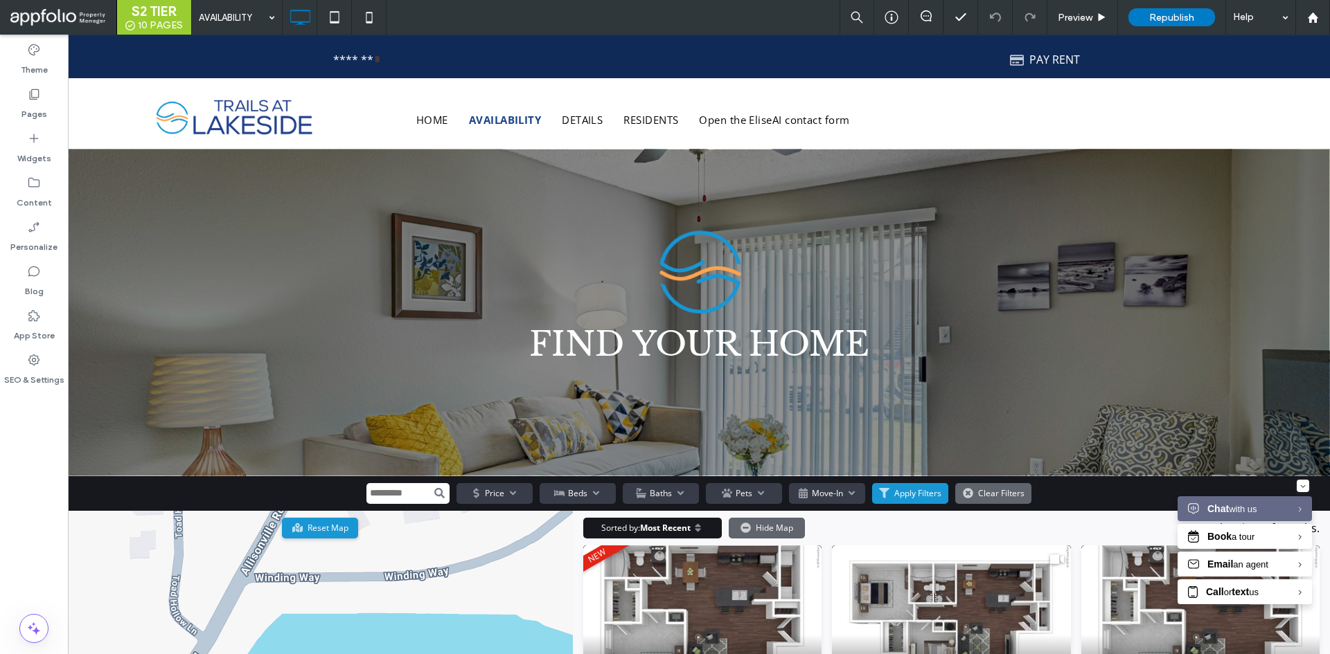
scroll to position [0, 0]
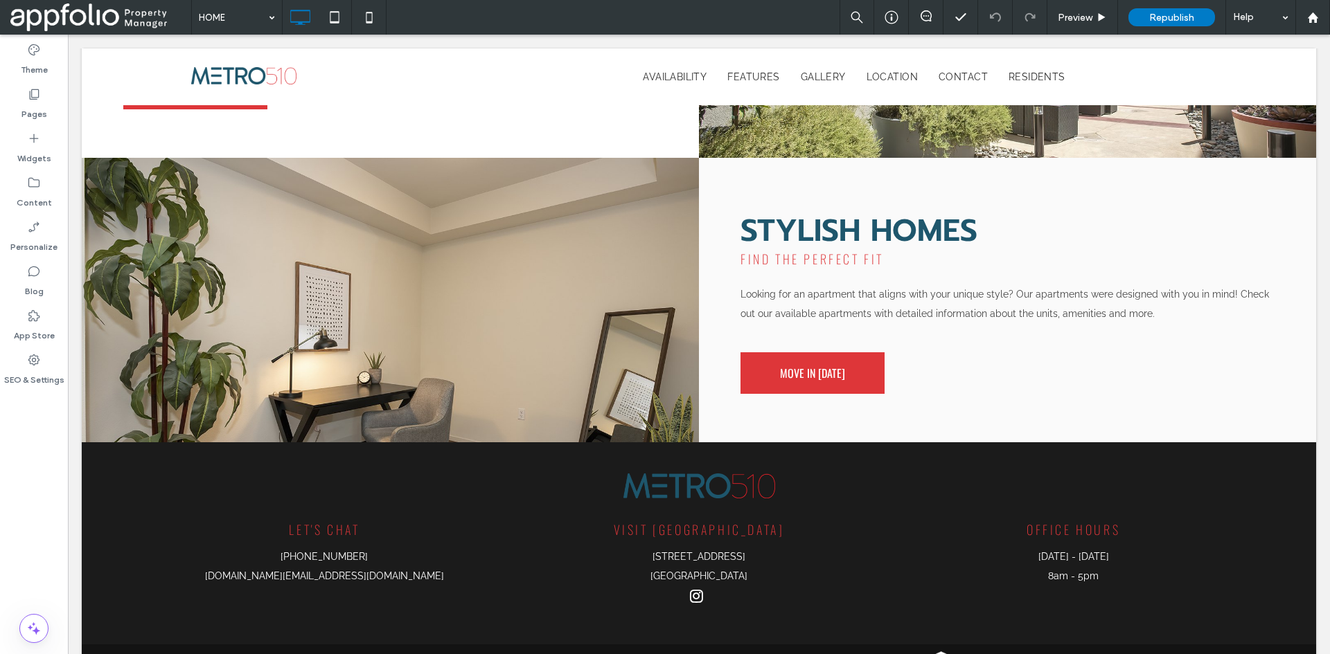
scroll to position [1735, 0]
type input "*******"
type input "**"
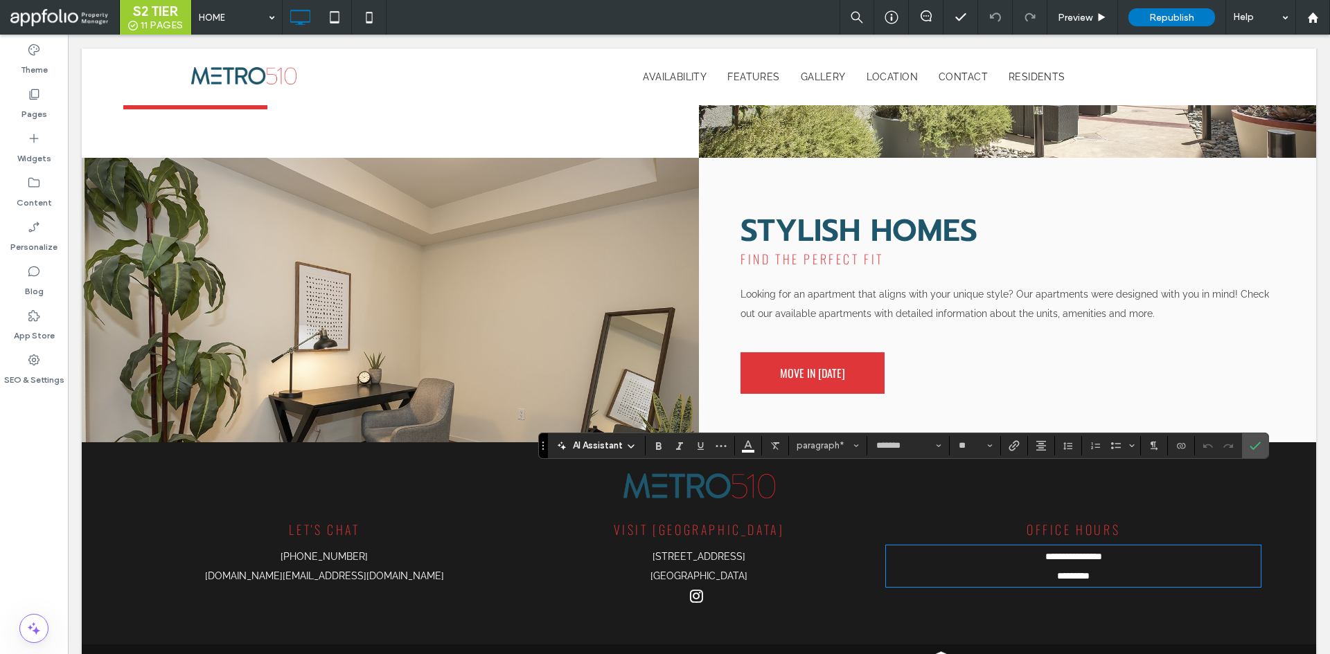
click at [1107, 567] on p "*********" at bounding box center [1073, 576] width 375 height 19
drag, startPoint x: 1116, startPoint y: 479, endPoint x: 1074, endPoint y: 480, distance: 43.0
click at [1074, 547] on p "**********" at bounding box center [1073, 556] width 375 height 19
click at [1257, 454] on span "Confirm" at bounding box center [1254, 446] width 11 height 24
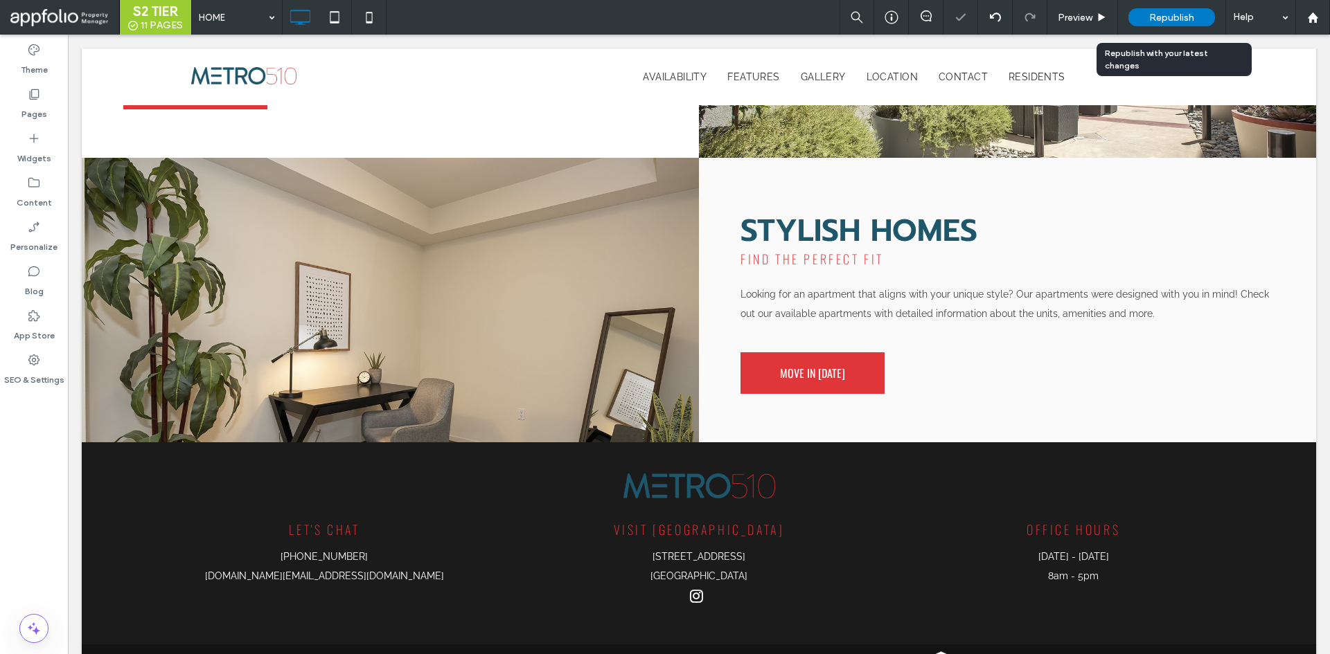
click at [1186, 19] on span "Republish" at bounding box center [1171, 18] width 45 height 12
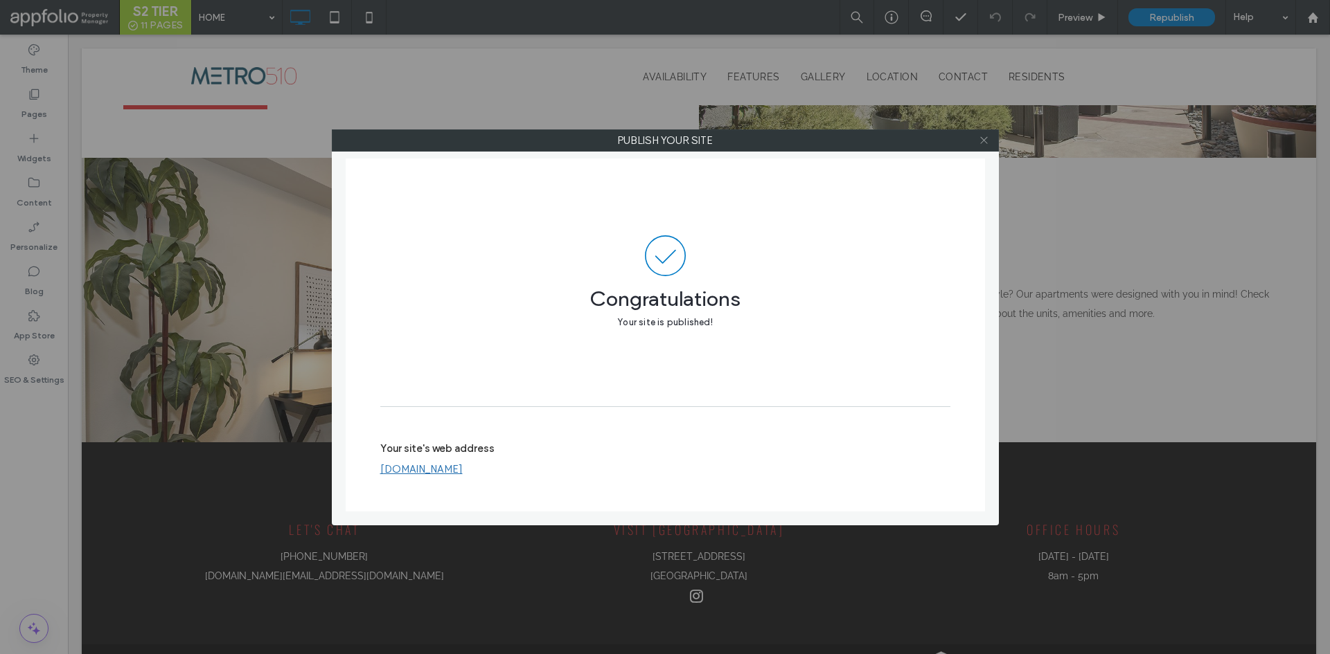
click at [981, 143] on icon at bounding box center [984, 140] width 10 height 10
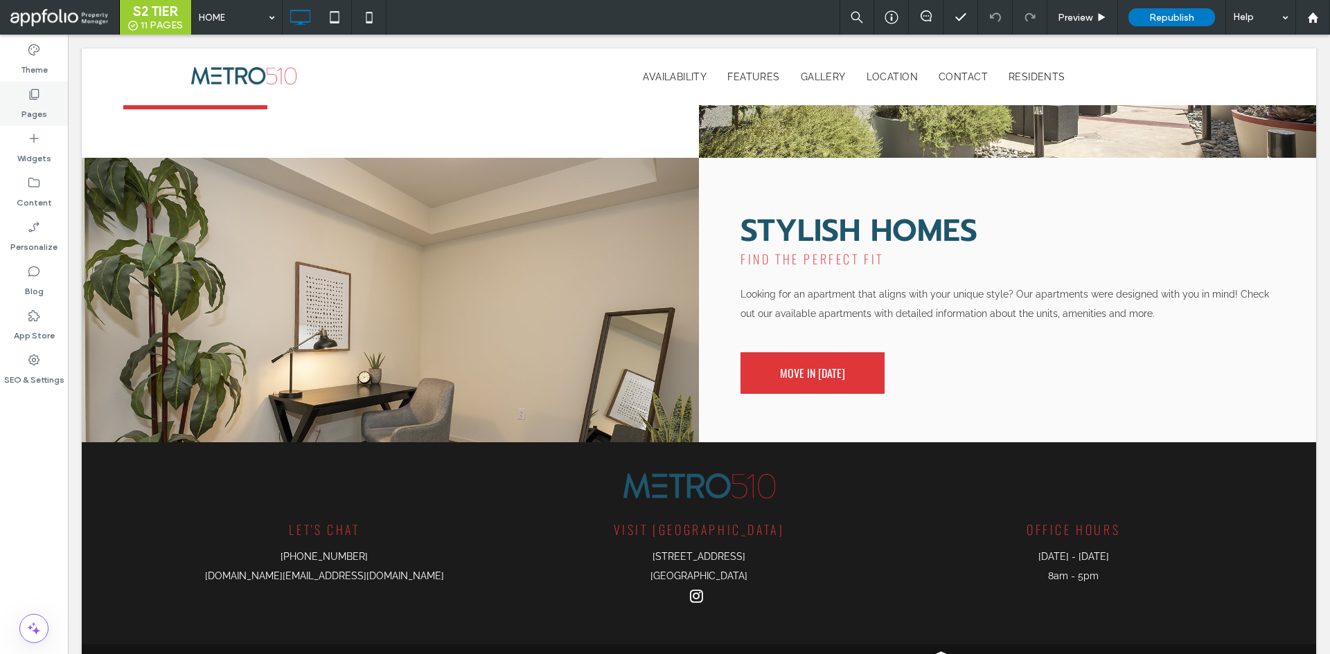
click at [44, 98] on div "Pages" at bounding box center [34, 104] width 68 height 44
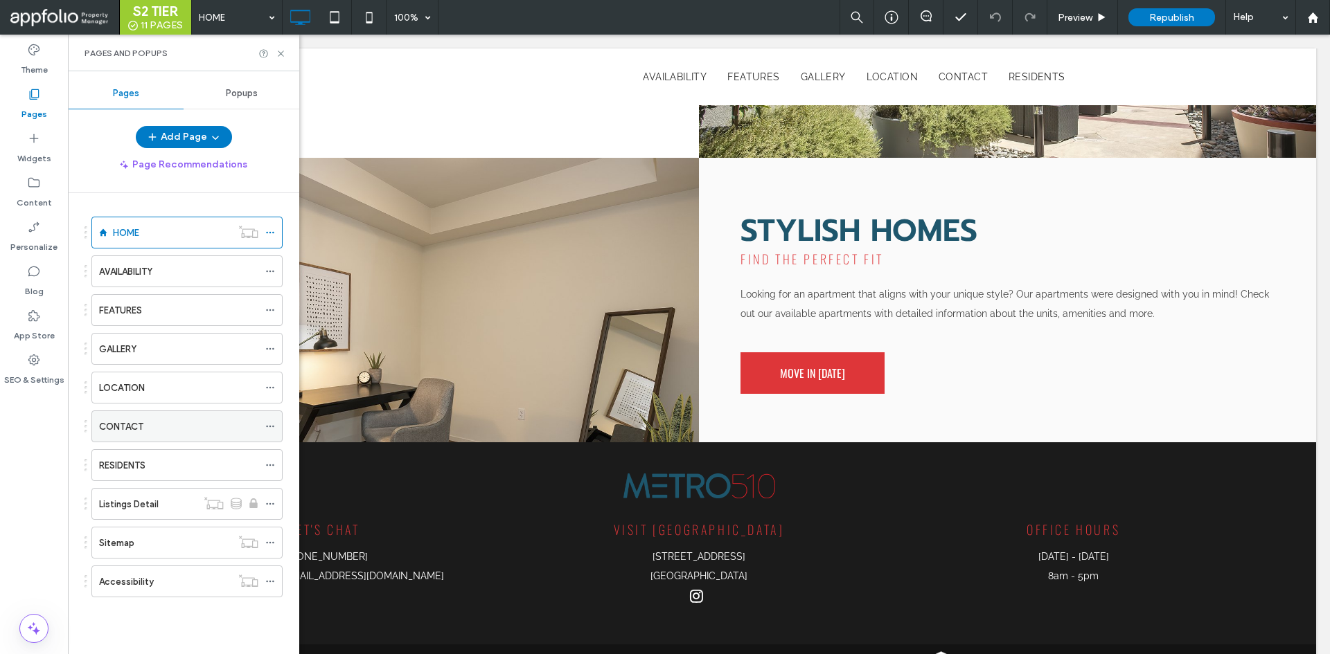
click at [189, 422] on div "CONTACT" at bounding box center [178, 427] width 159 height 15
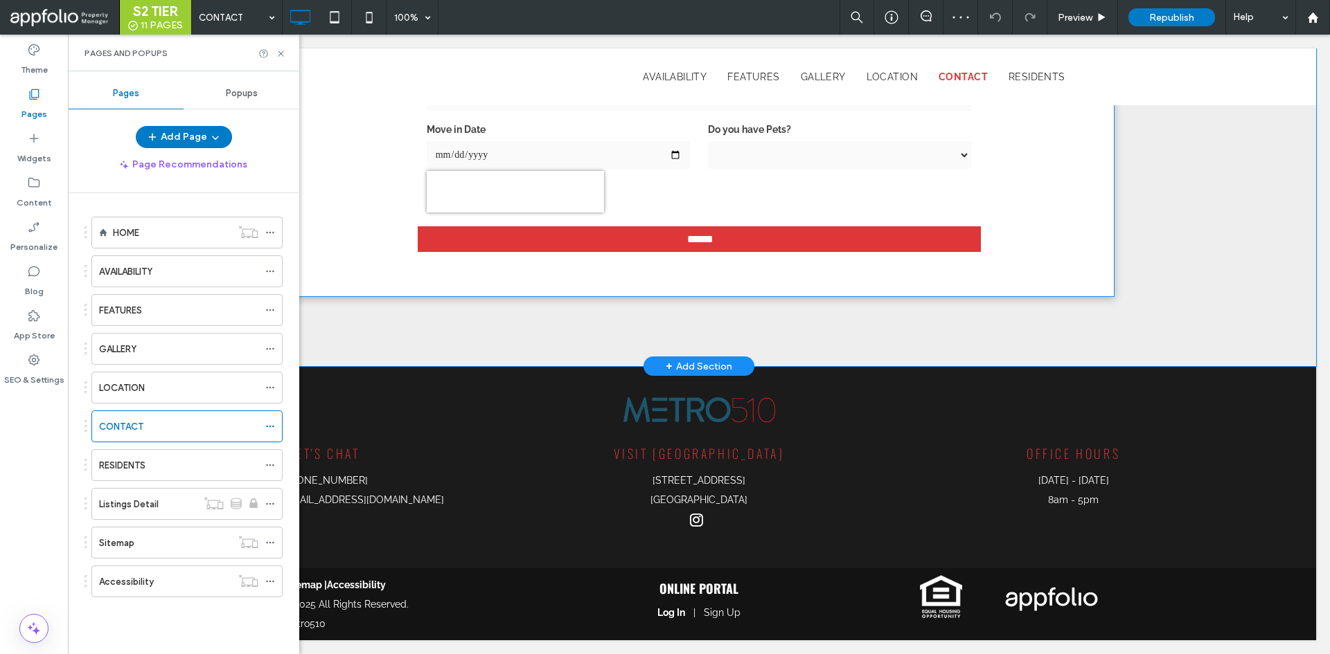
scroll to position [623, 0]
click at [39, 195] on label "Content" at bounding box center [34, 199] width 35 height 19
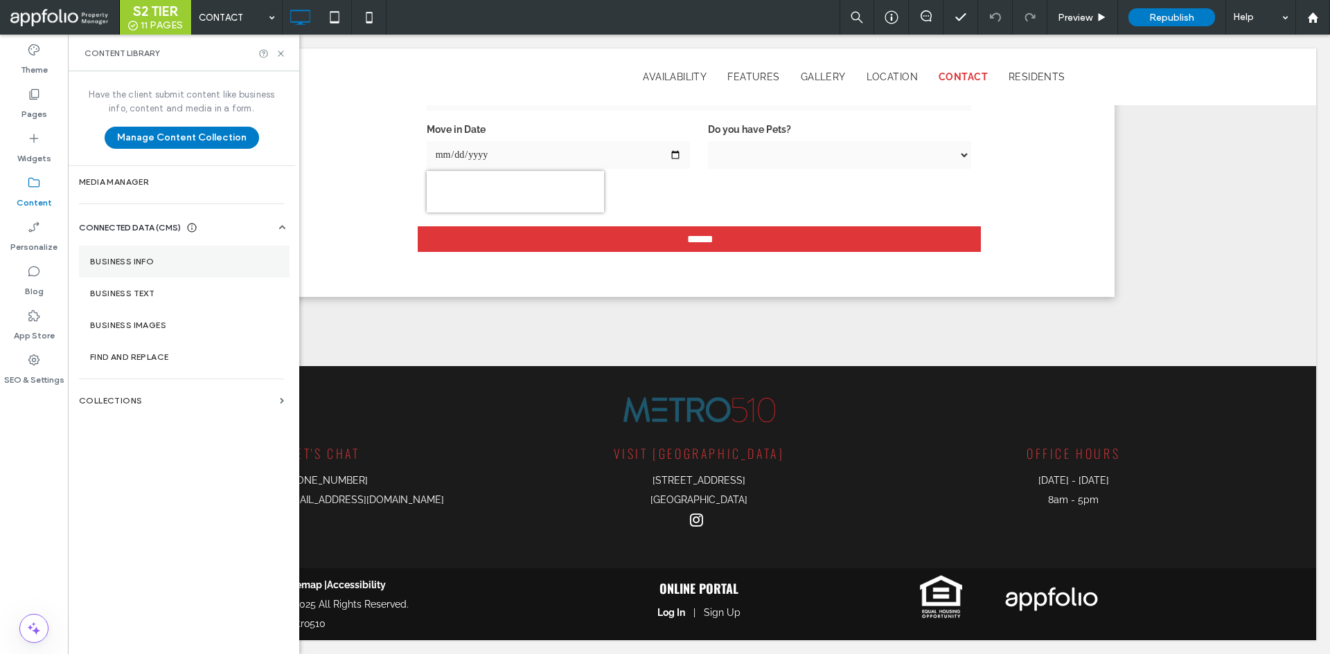
click at [228, 271] on section "Business Info" at bounding box center [184, 262] width 211 height 32
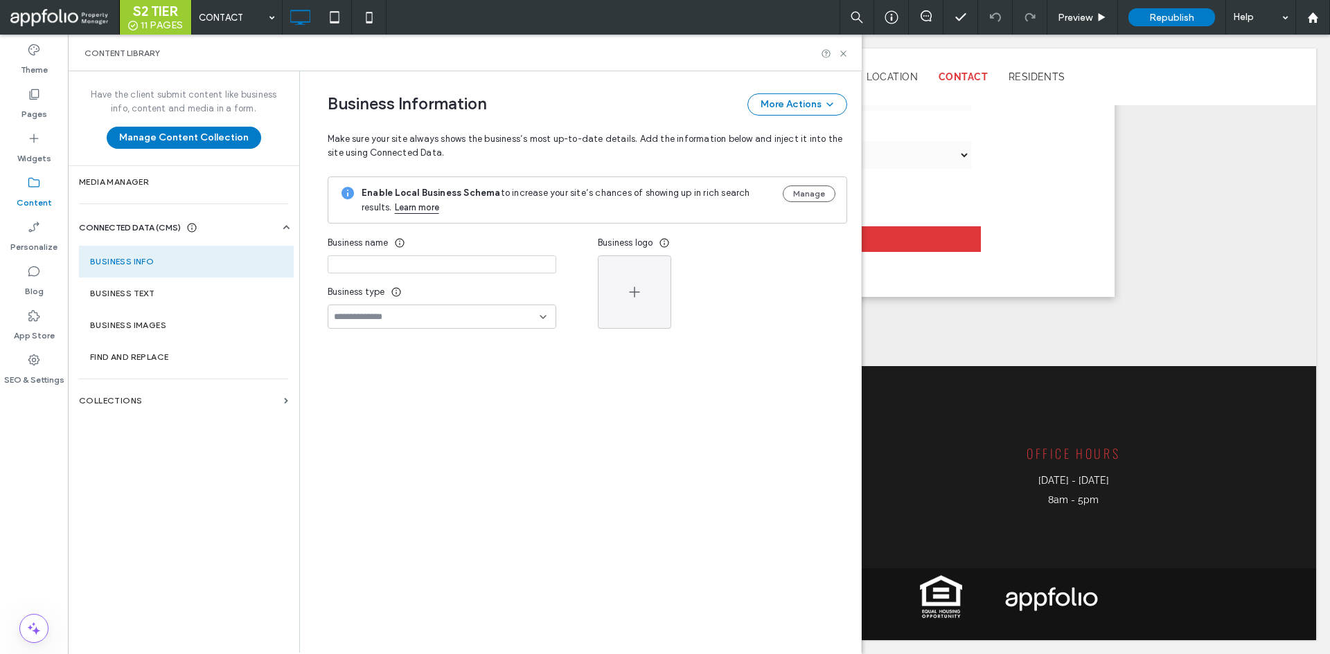
type input "********"
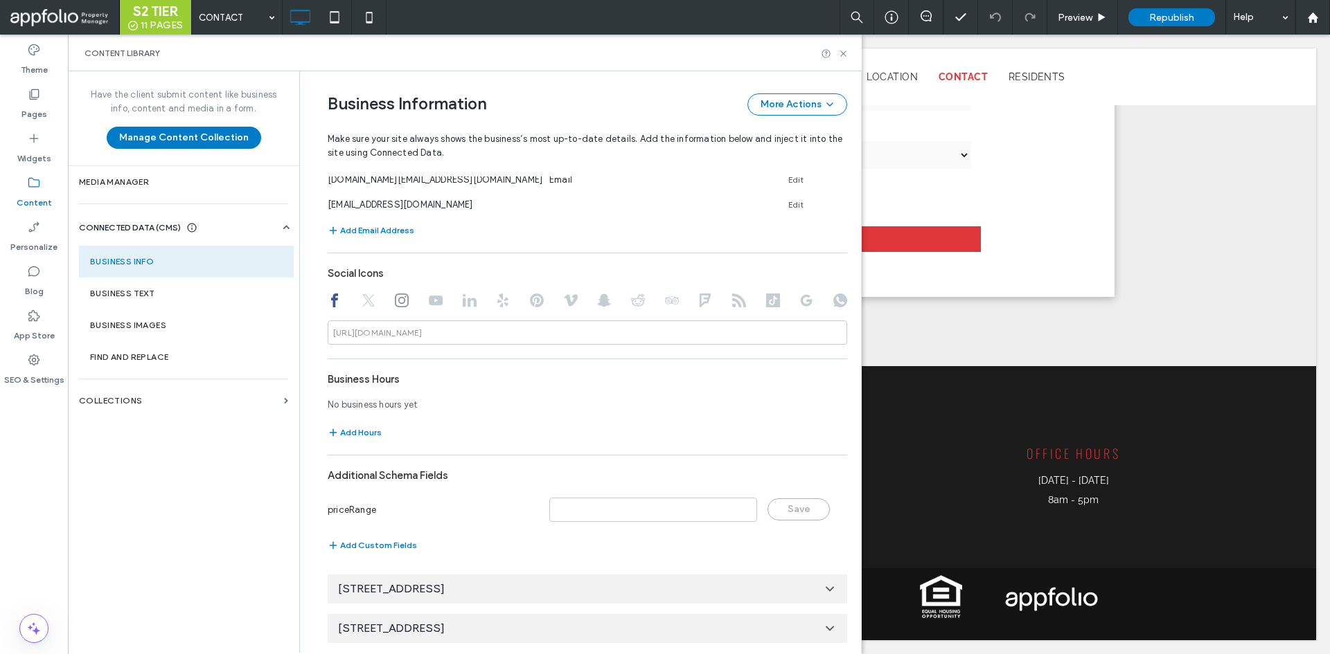
scroll to position [562, 0]
click at [837, 51] on div at bounding box center [835, 53] width 28 height 10
drag, startPoint x: 844, startPoint y: 57, endPoint x: 404, endPoint y: 546, distance: 658.6
click at [844, 57] on icon at bounding box center [843, 53] width 10 height 10
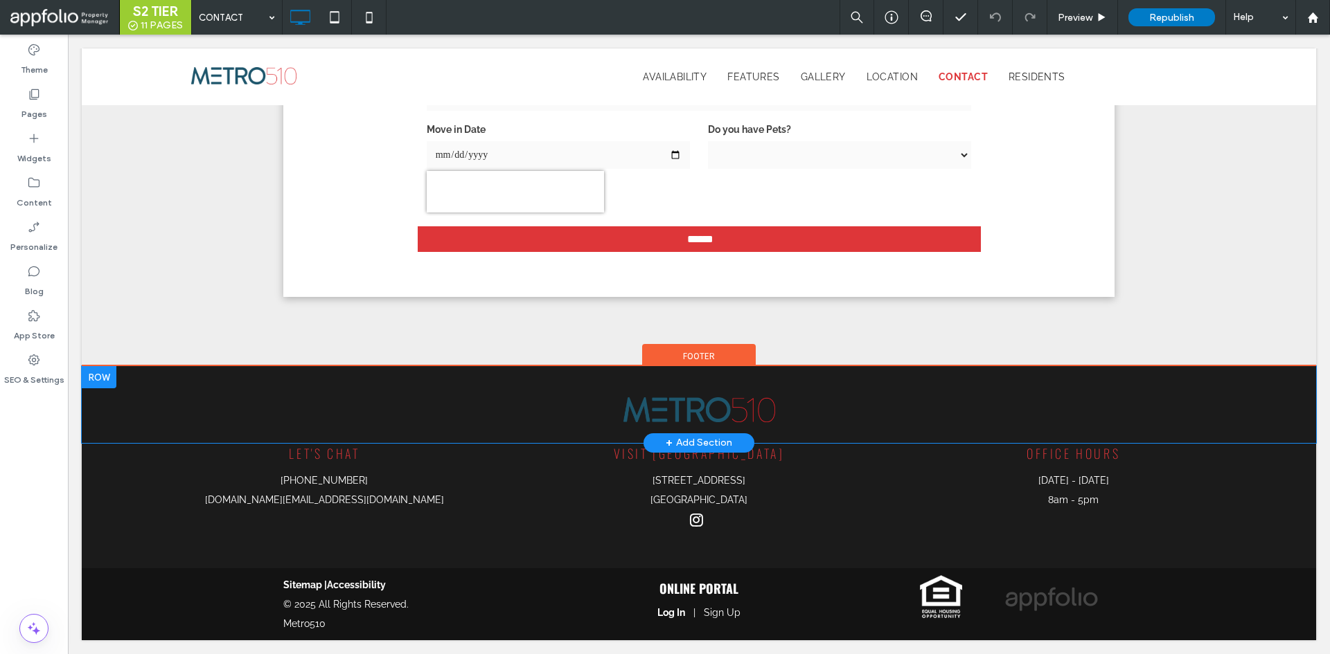
scroll to position [629, 0]
